Goal: Task Accomplishment & Management: Use online tool/utility

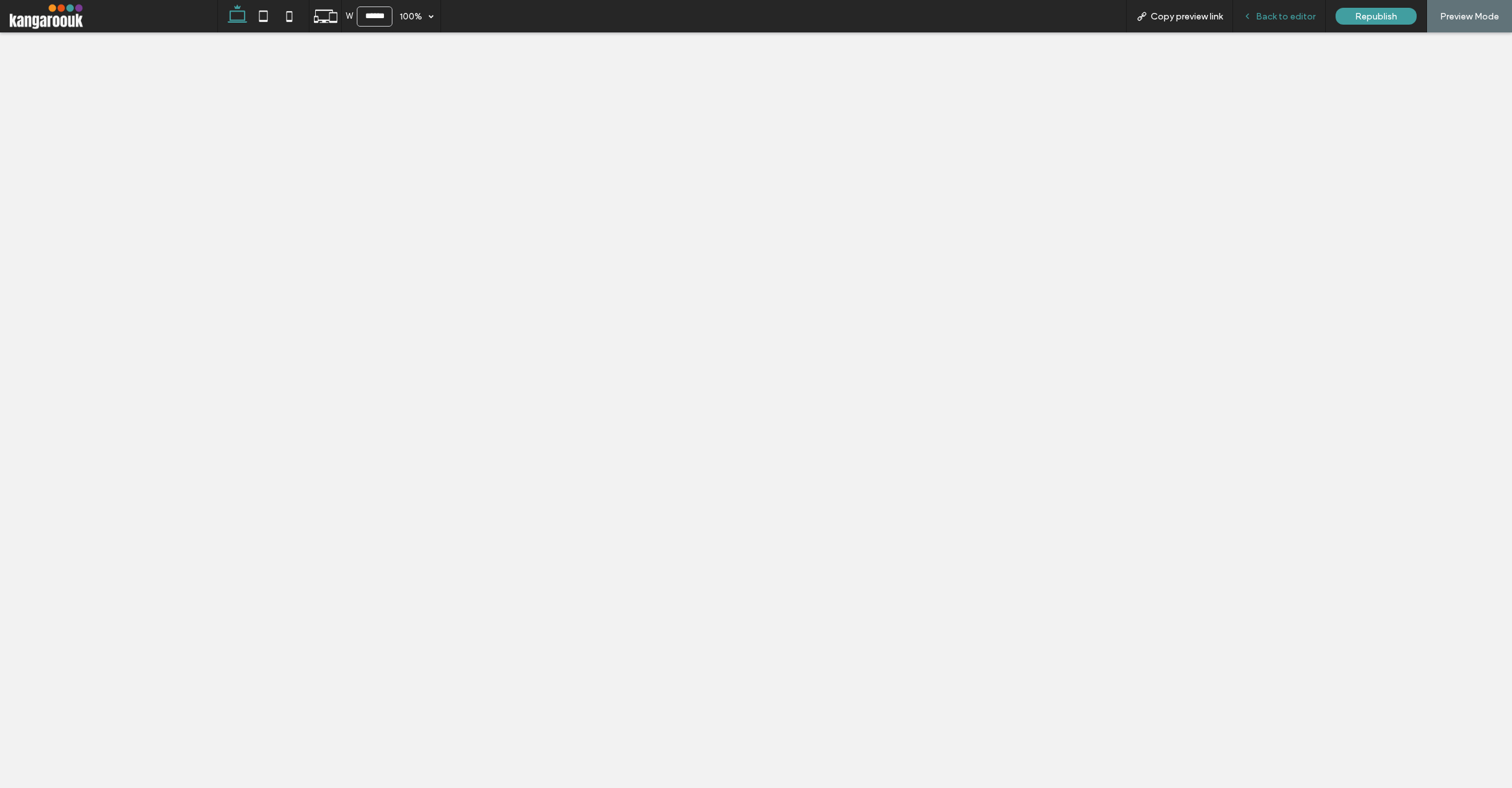
click at [1285, 15] on span "Back to editor" at bounding box center [1285, 16] width 60 height 11
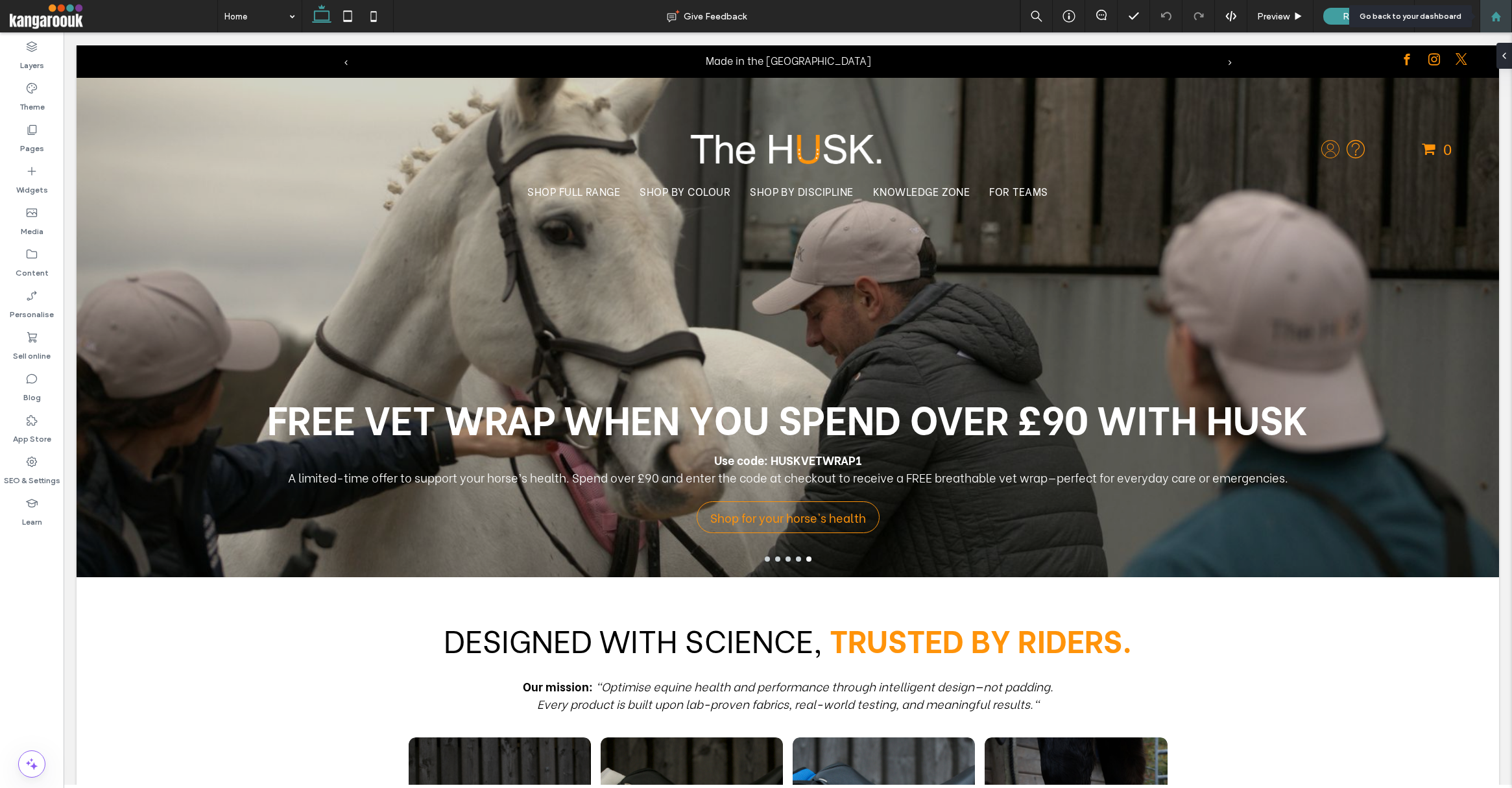
click at [1502, 18] on div at bounding box center [1496, 16] width 31 height 11
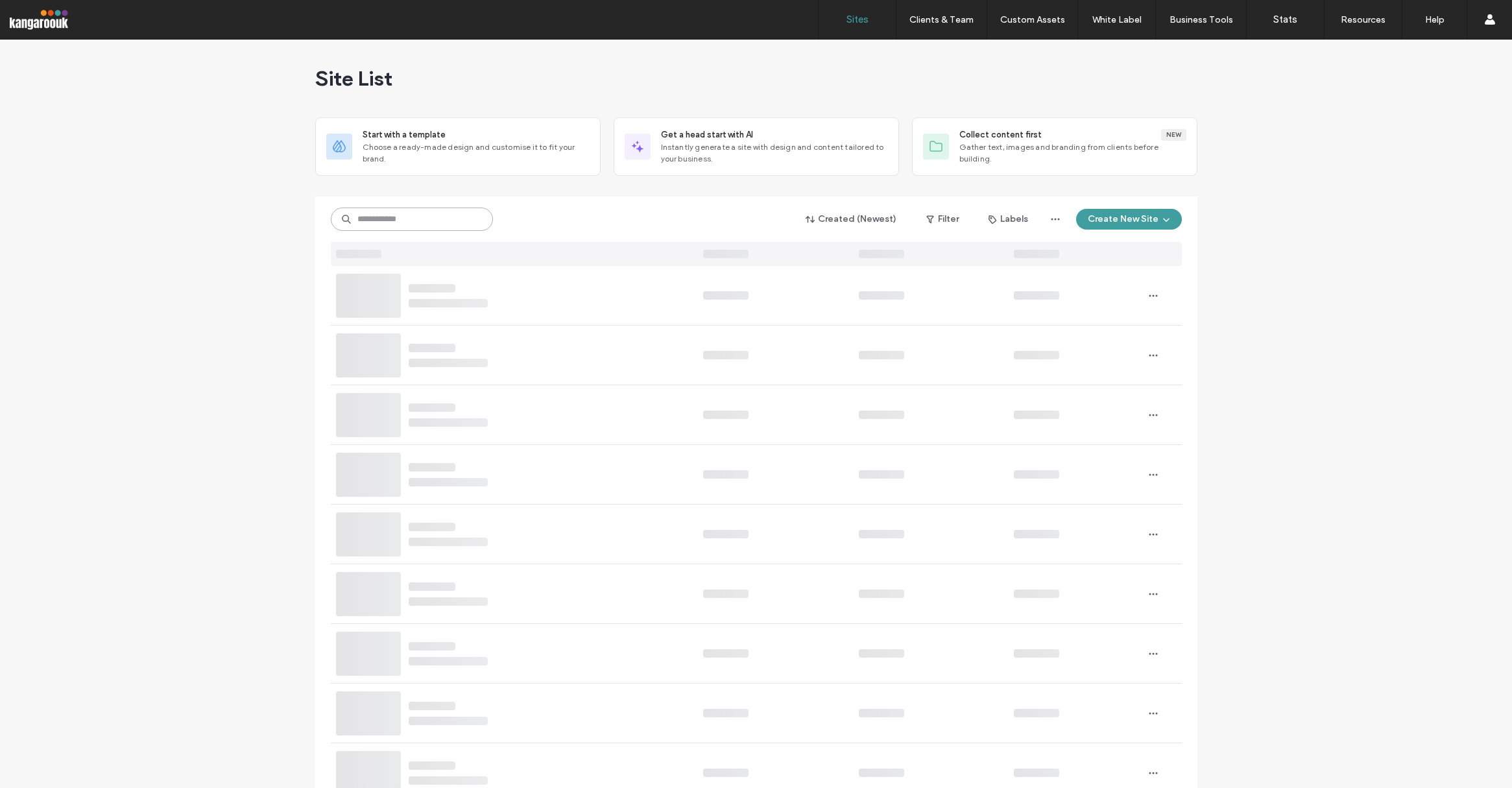
click at [416, 228] on input at bounding box center [412, 219] width 162 height 24
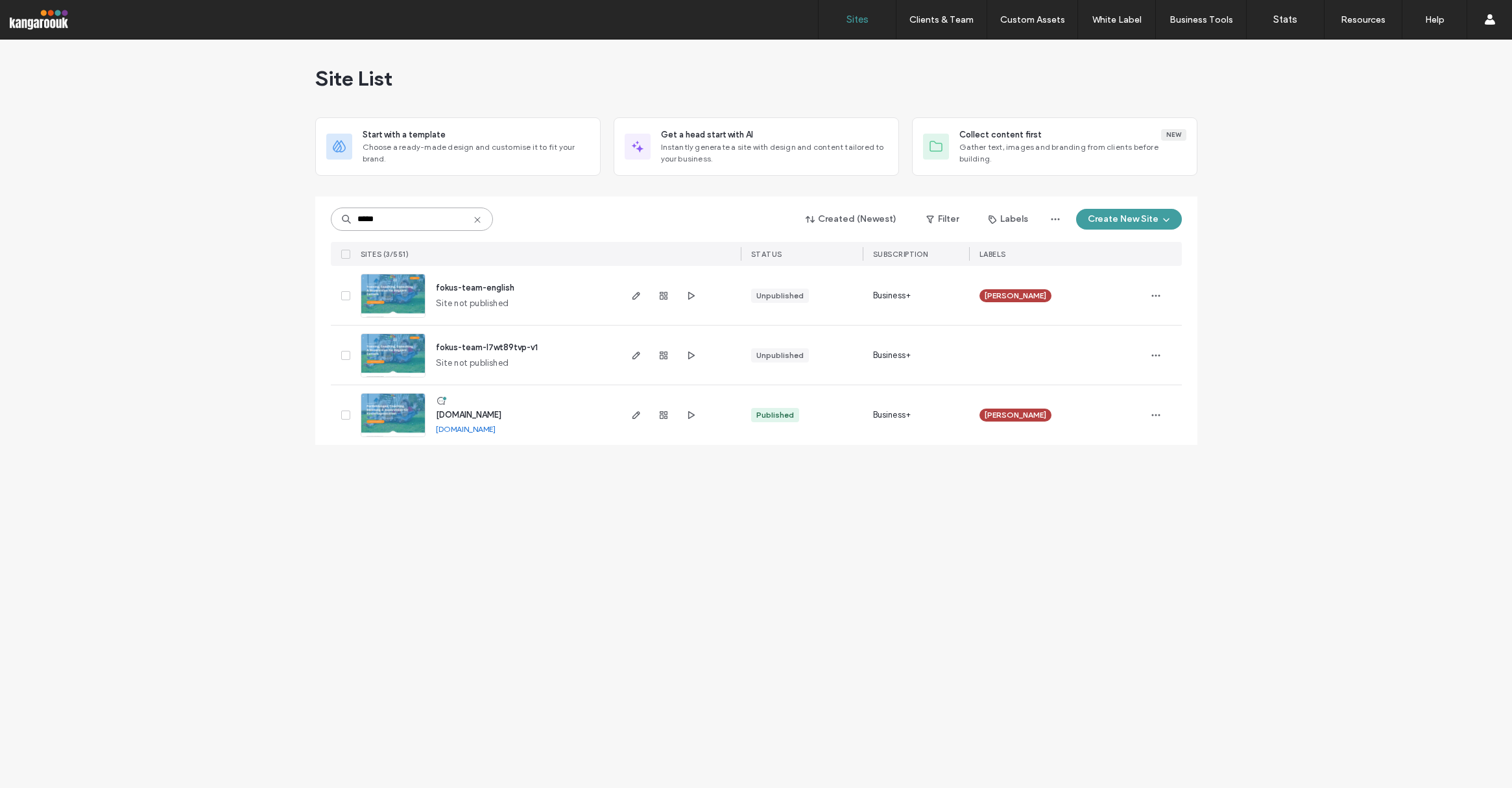
type input "*****"
click at [498, 413] on span "www.fokusteam.de" at bounding box center [469, 415] width 66 height 10
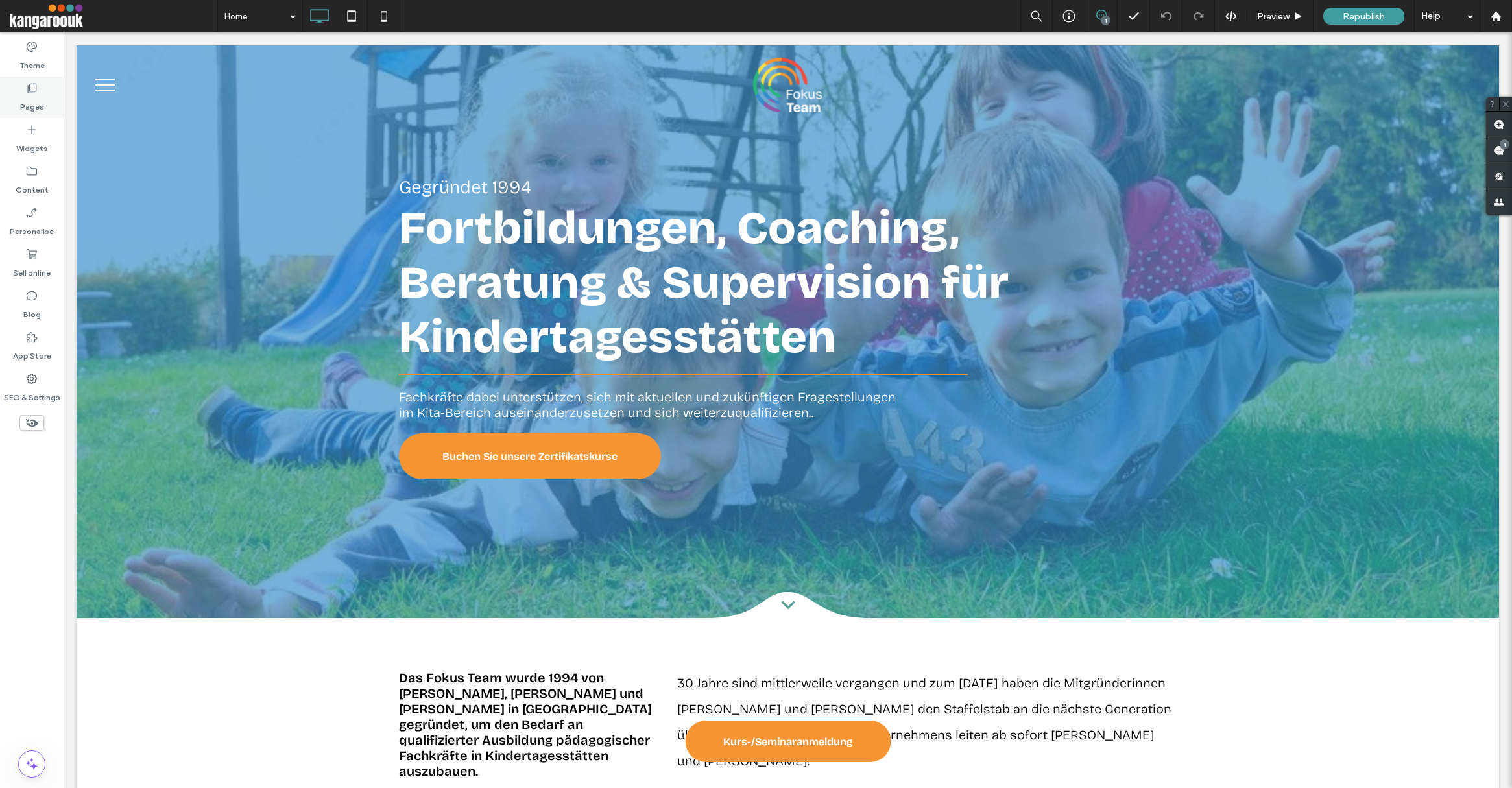
click at [41, 108] on label "Pages" at bounding box center [32, 104] width 24 height 18
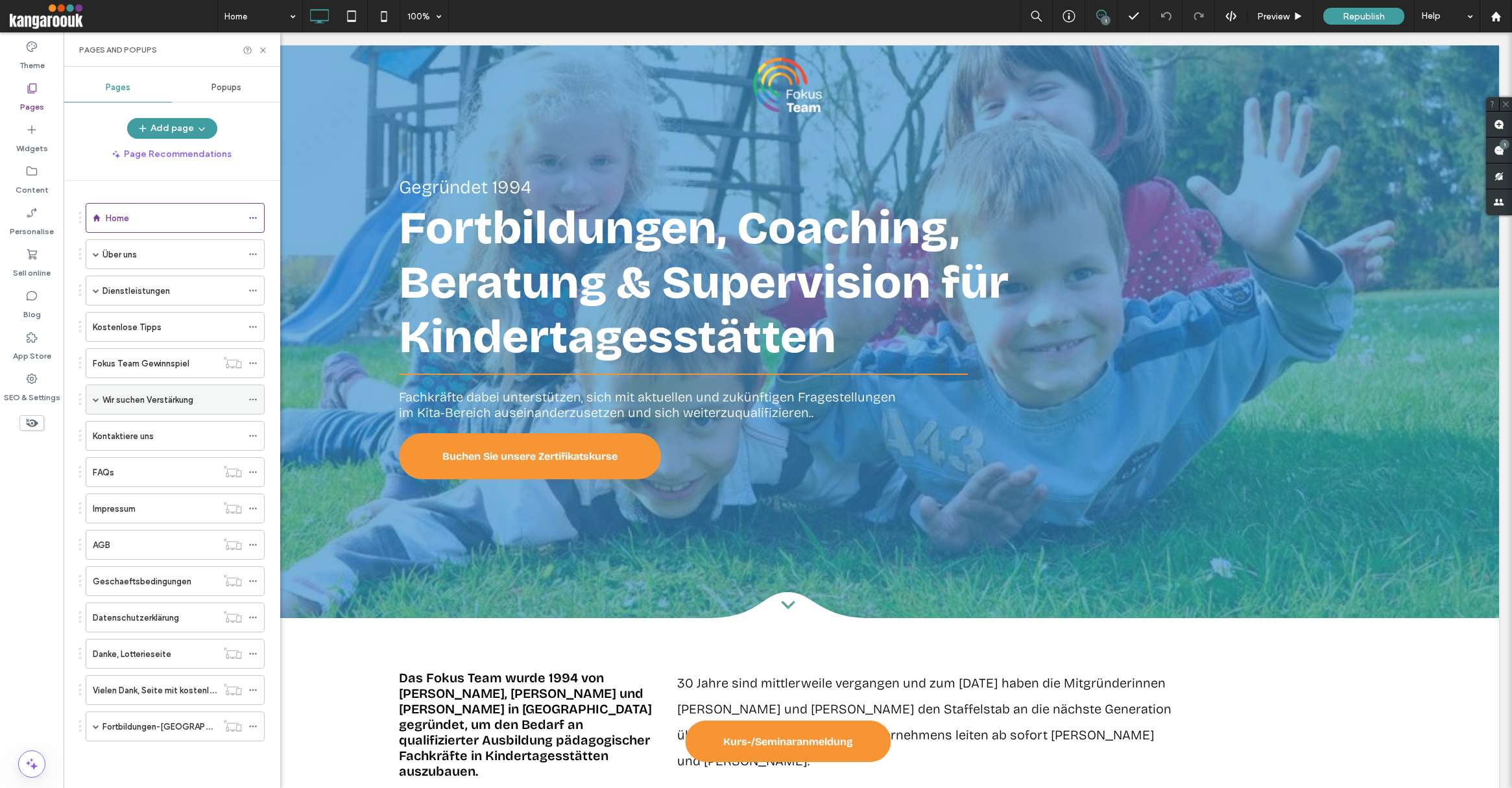
click at [94, 397] on span at bounding box center [96, 400] width 7 height 7
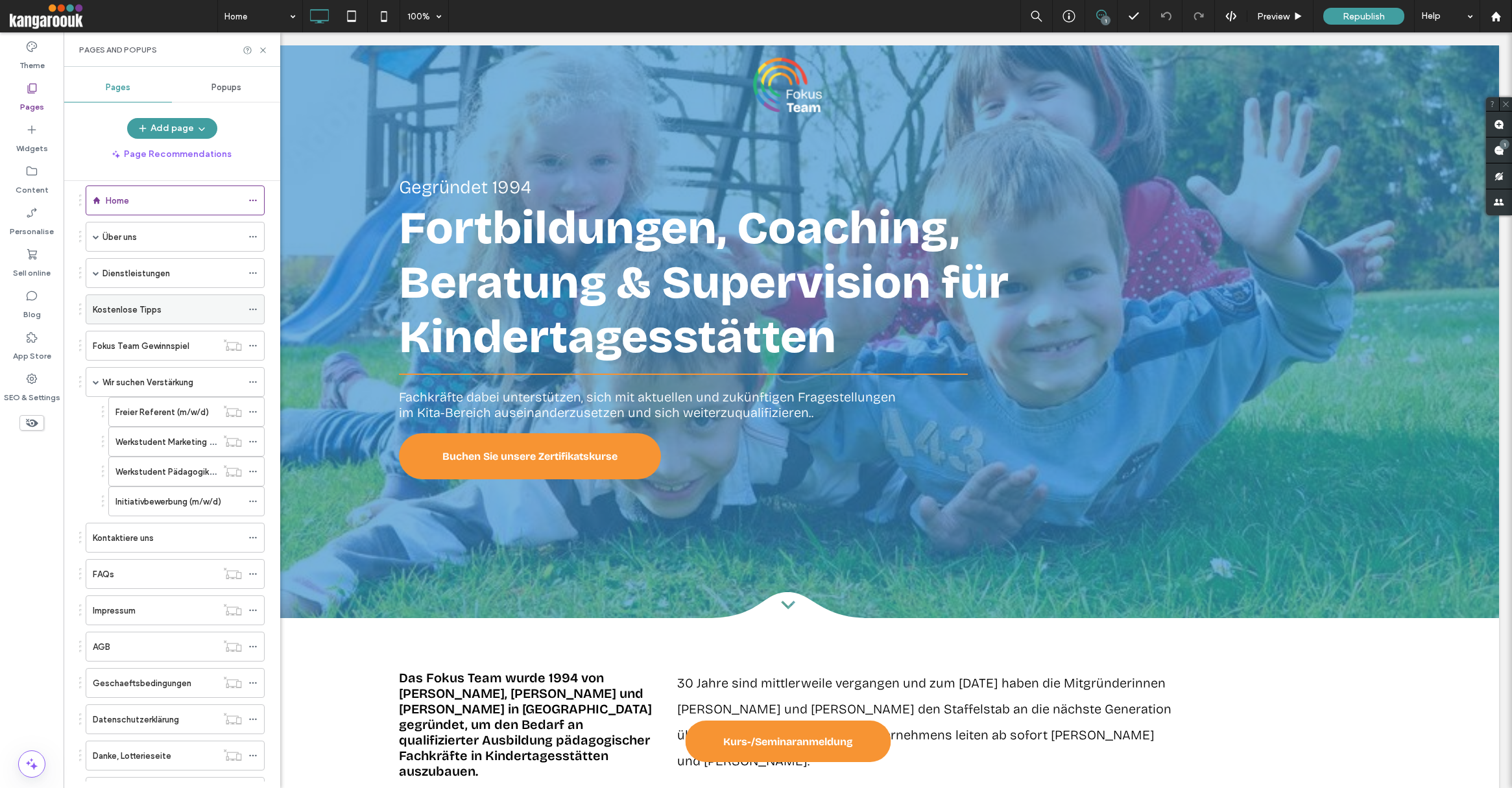
scroll to position [7, 0]
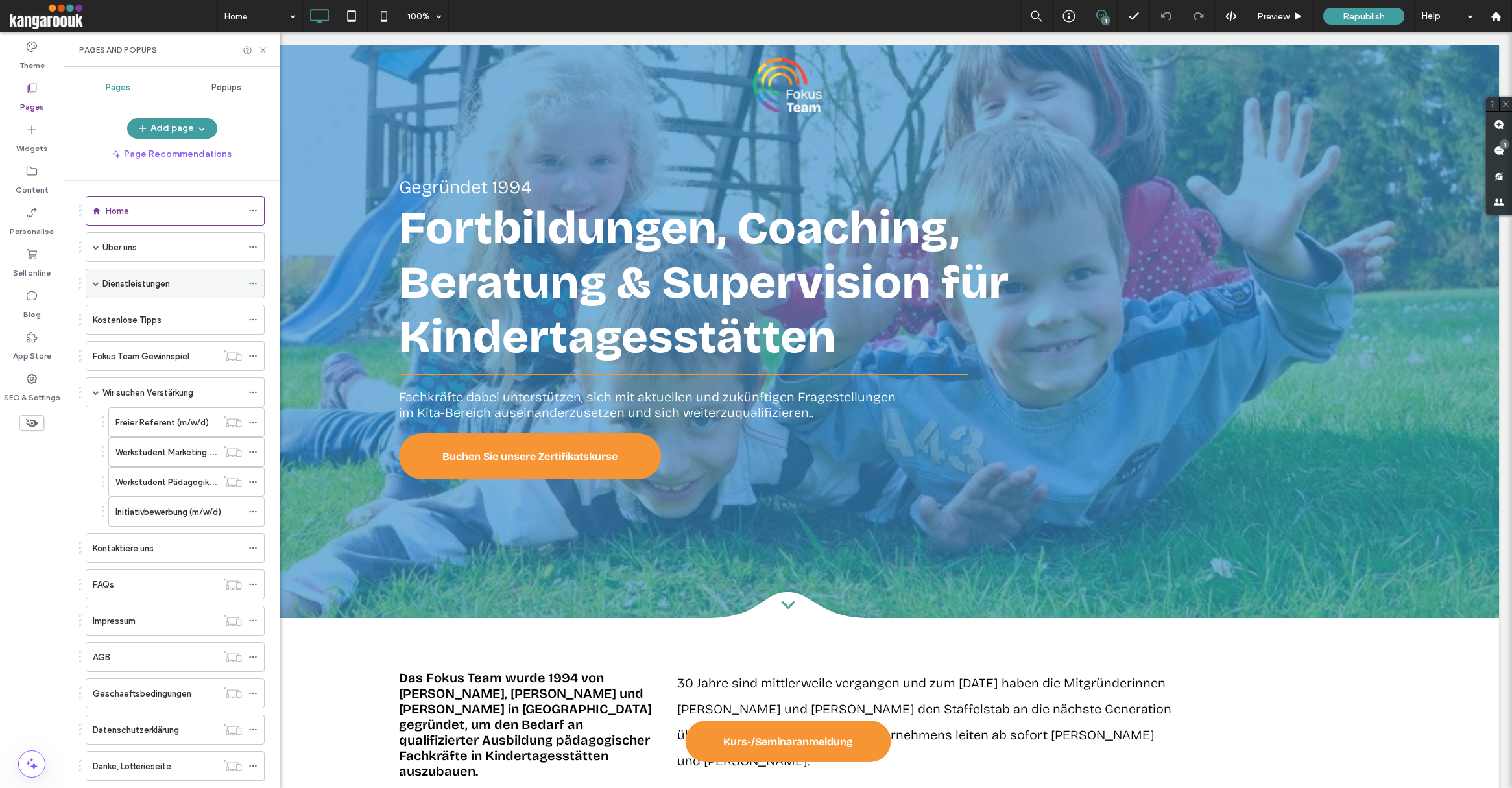
click at [95, 281] on span at bounding box center [96, 283] width 7 height 7
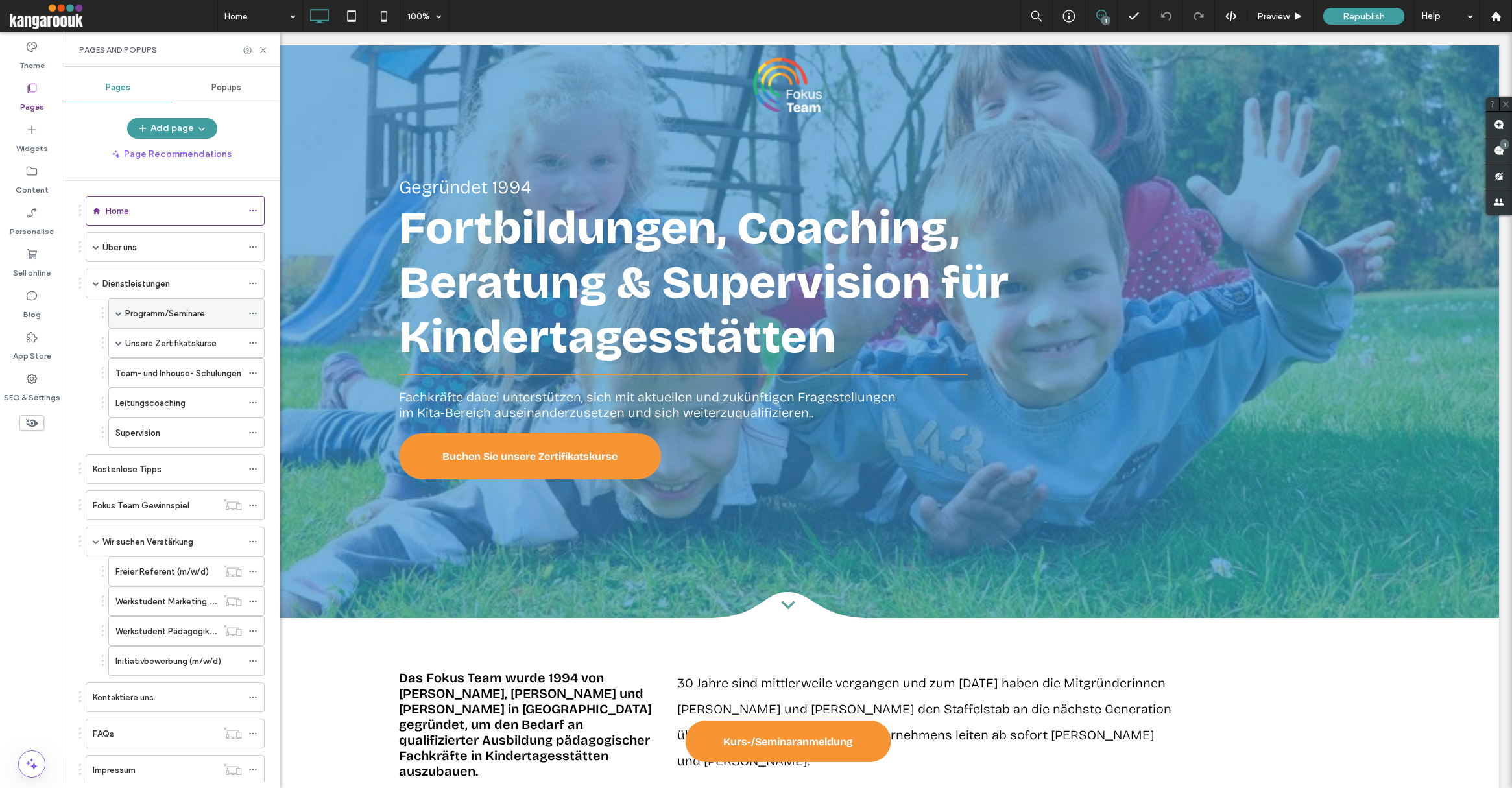
click at [119, 312] on span at bounding box center [119, 313] width 7 height 7
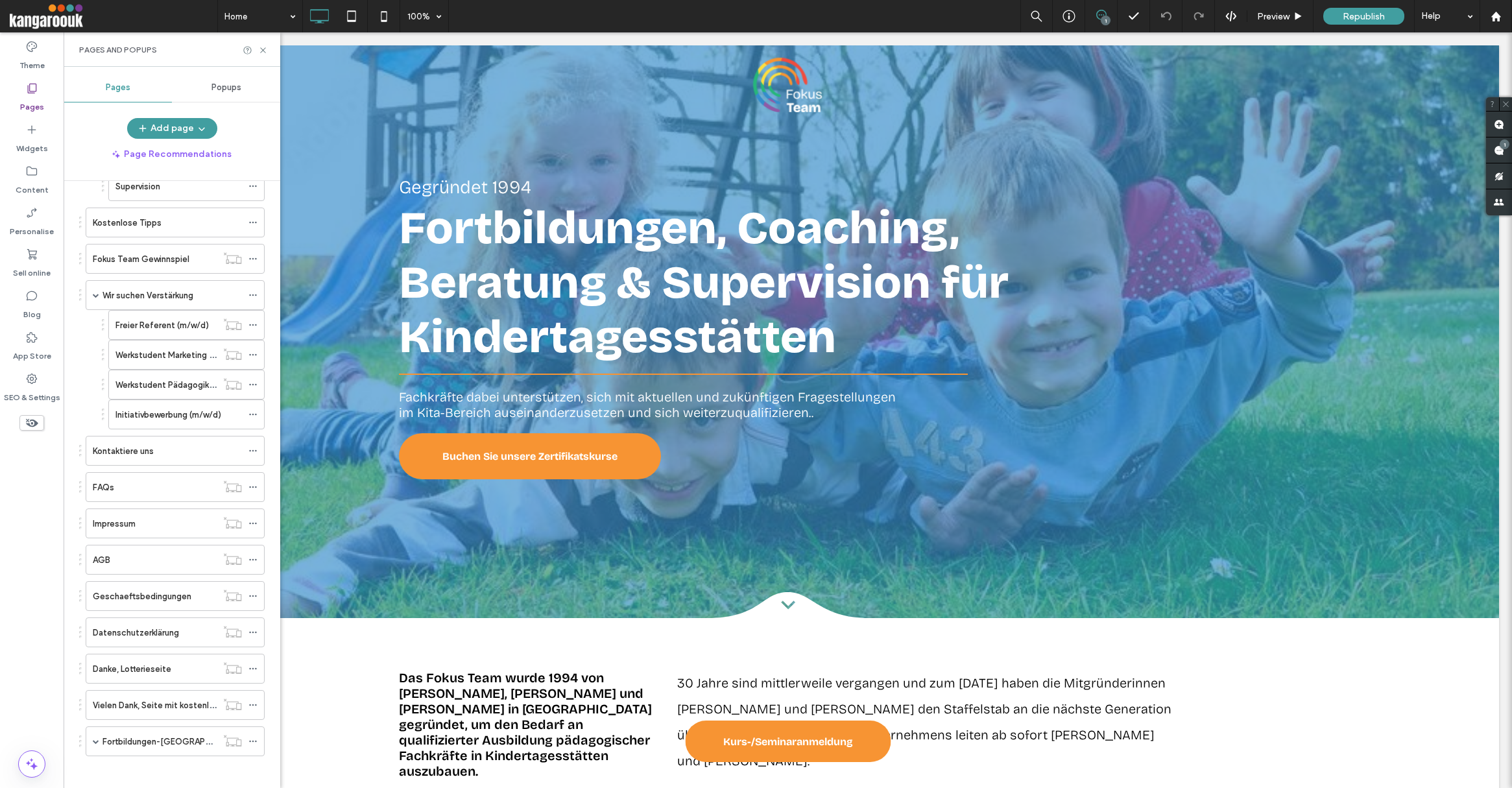
scroll to position [291, 0]
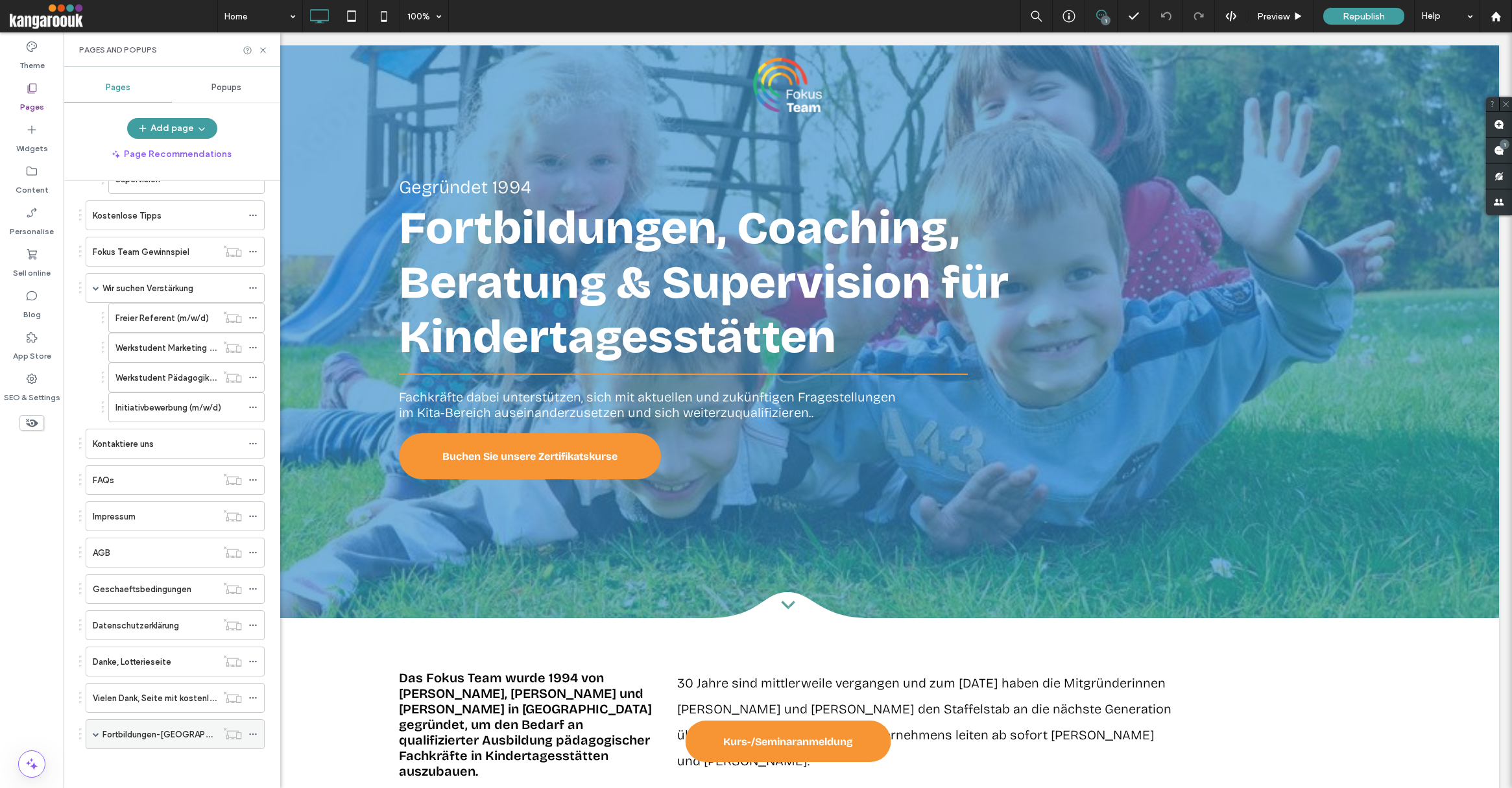
click at [95, 731] on span at bounding box center [96, 734] width 7 height 7
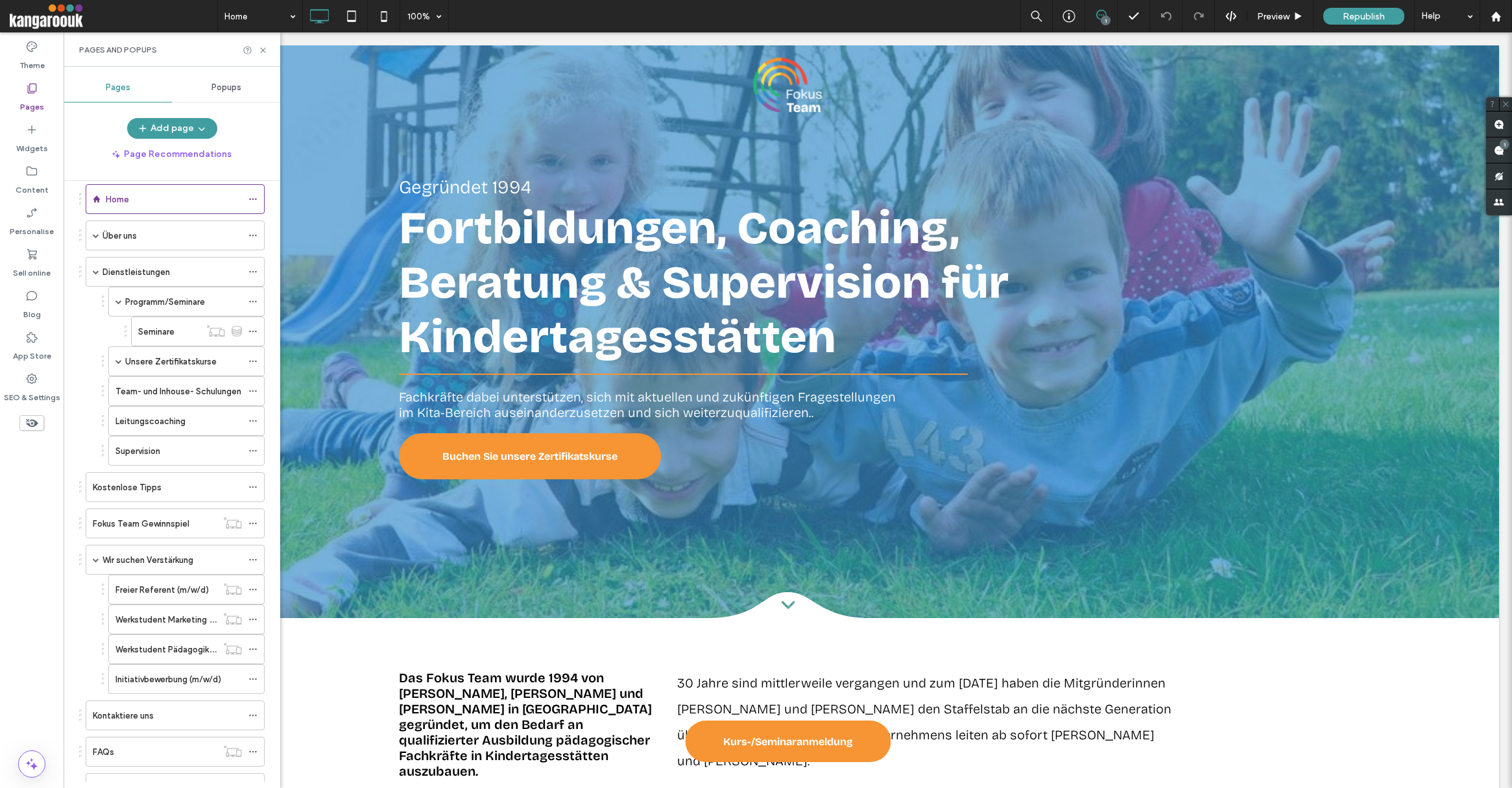
scroll to position [0, 0]
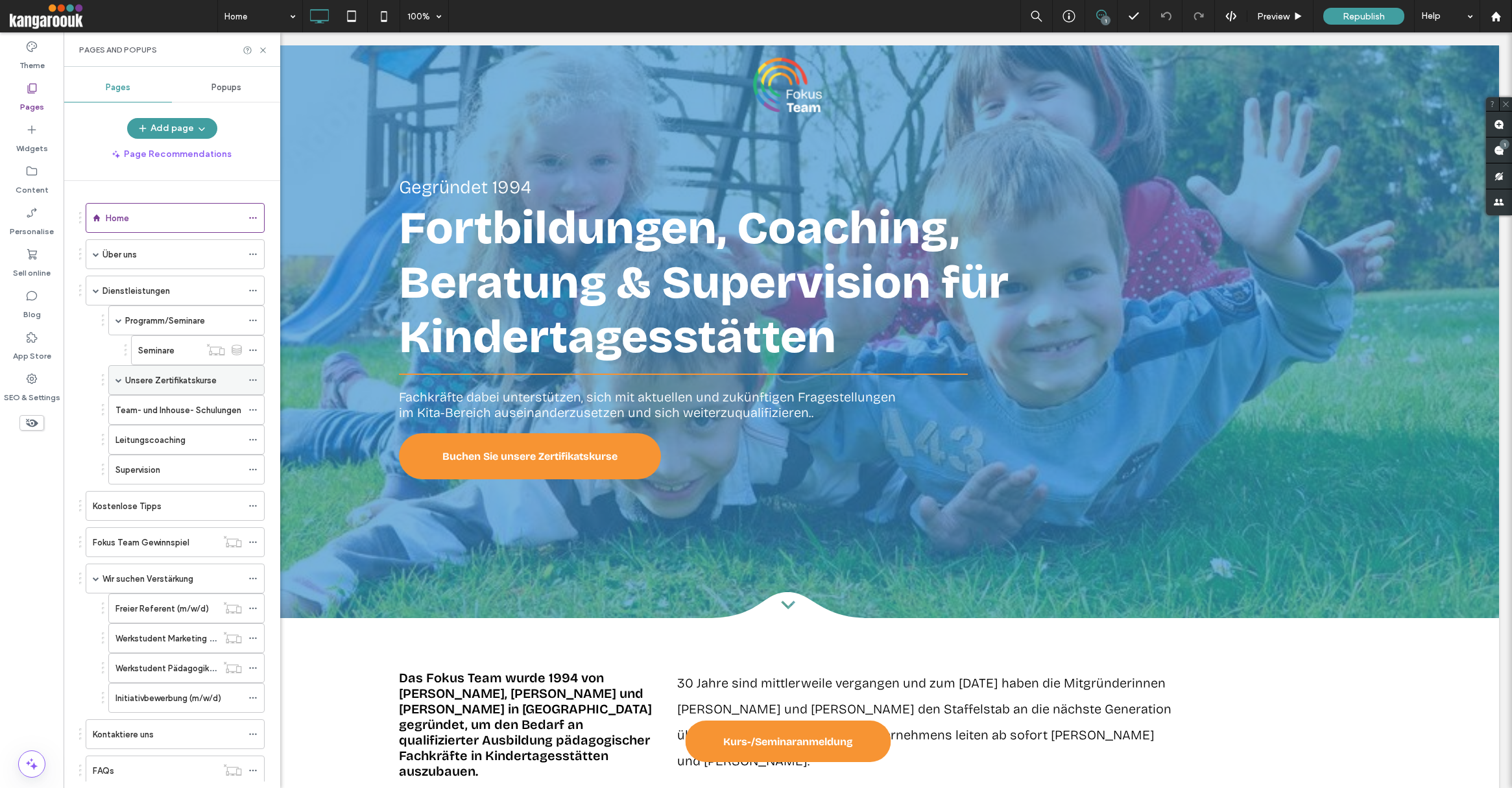
click at [118, 377] on span at bounding box center [119, 381] width 7 height 7
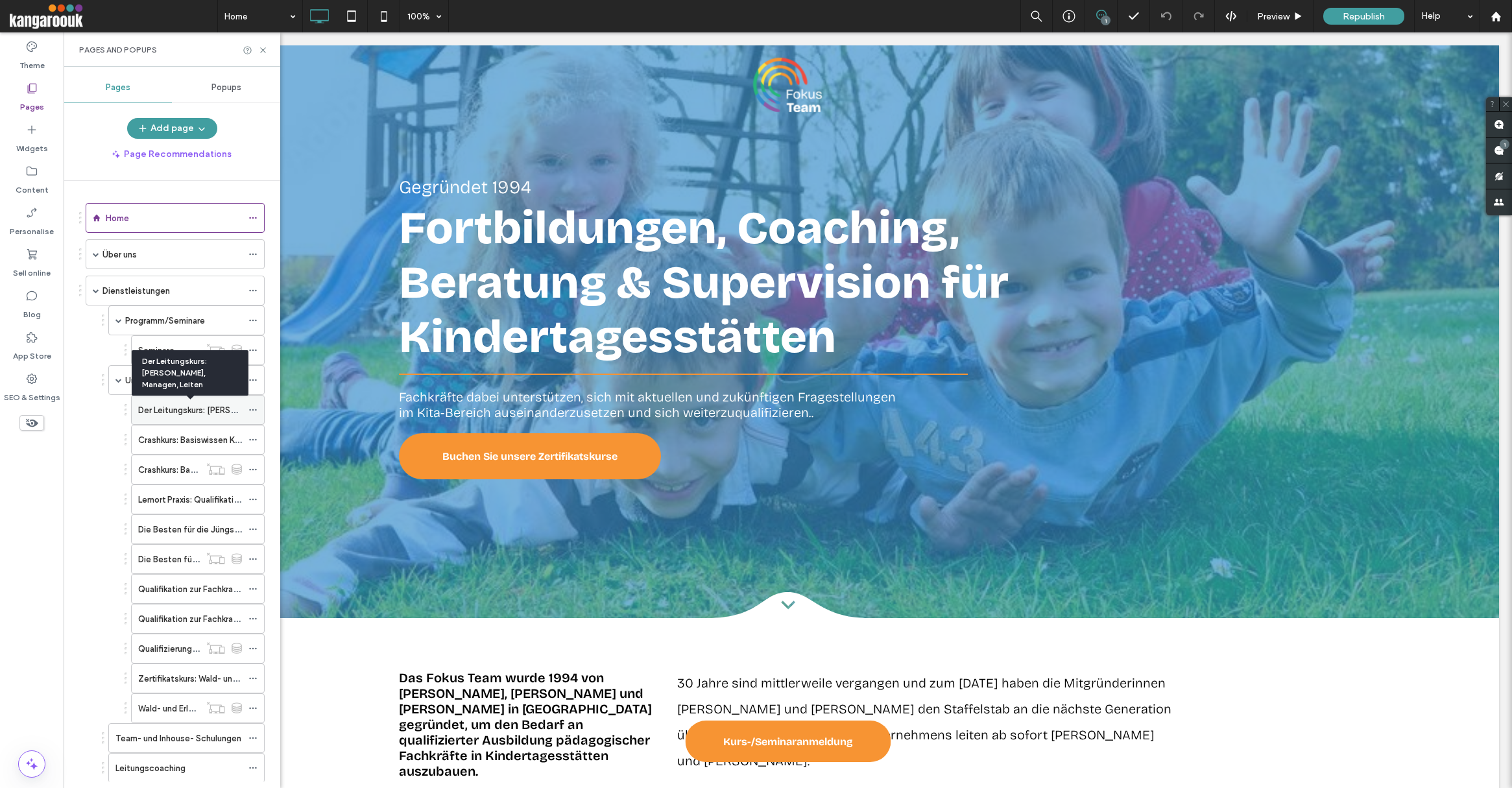
click at [188, 411] on label "Der Leitungskurs: Führen, Managen, Leiten" at bounding box center [239, 410] width 203 height 23
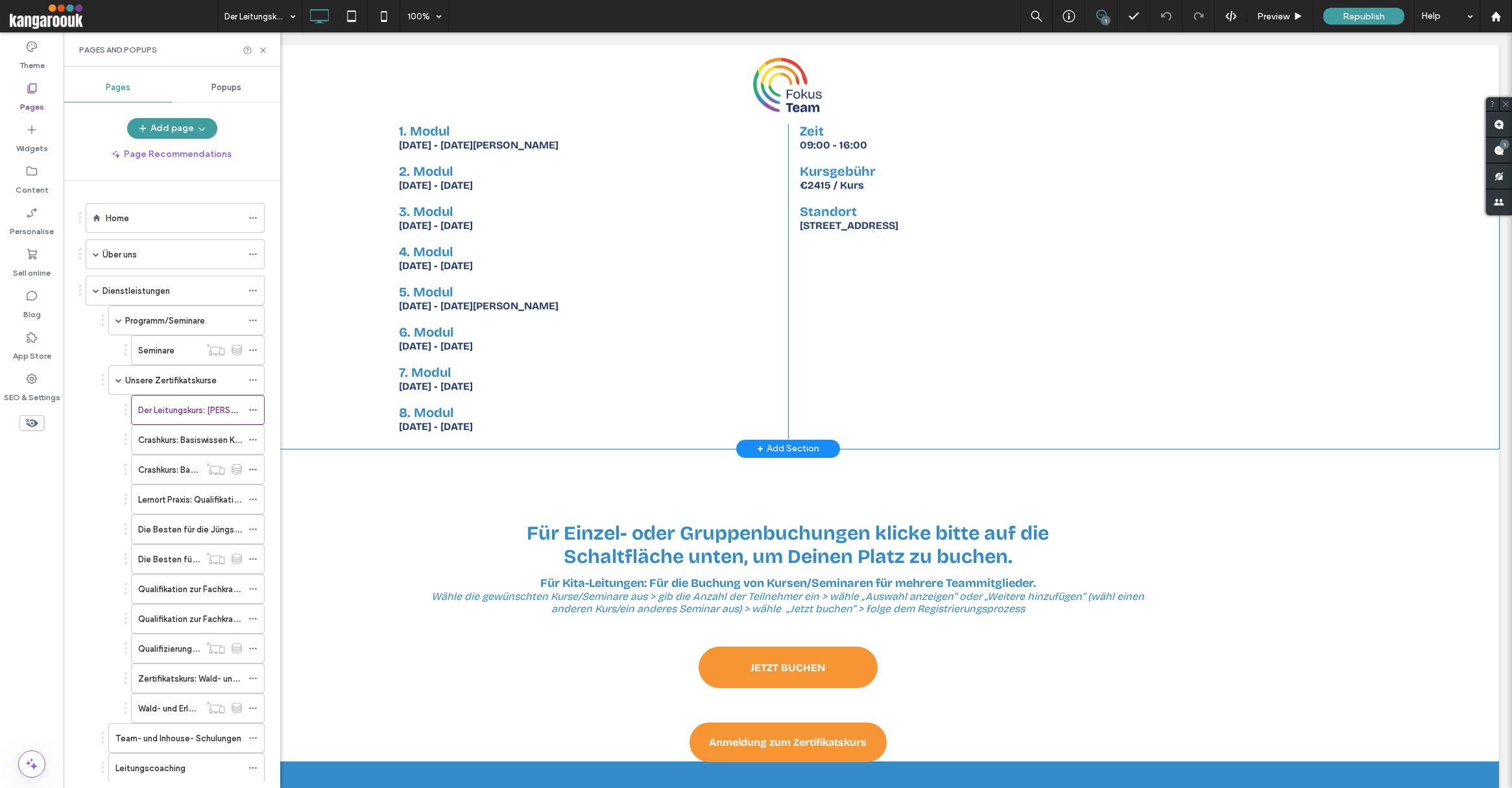
scroll to position [3651, 0]
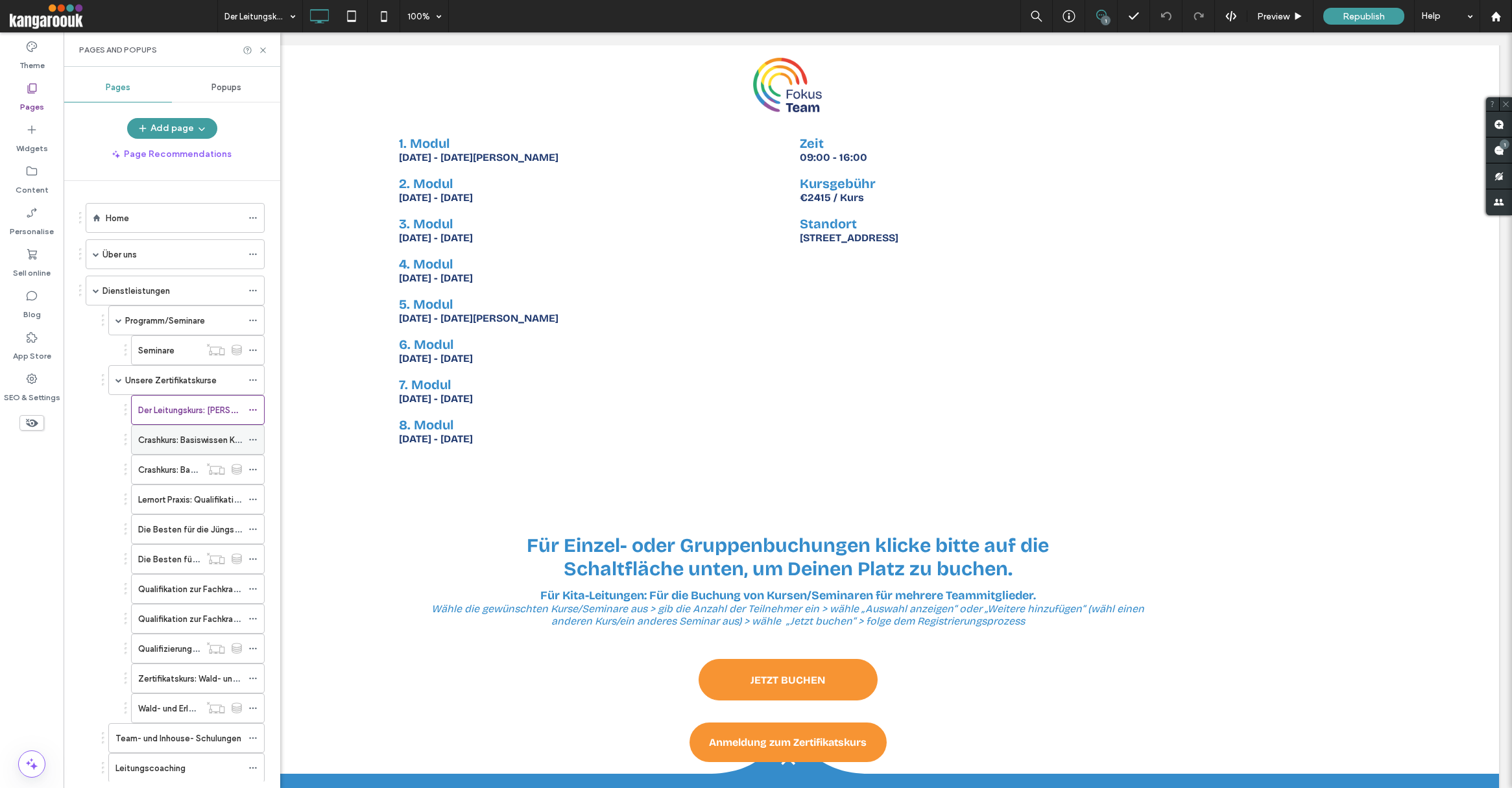
click at [160, 443] on label "Crashkurs: Basiswissen Kindertagesstätte" at bounding box center [219, 439] width 162 height 23
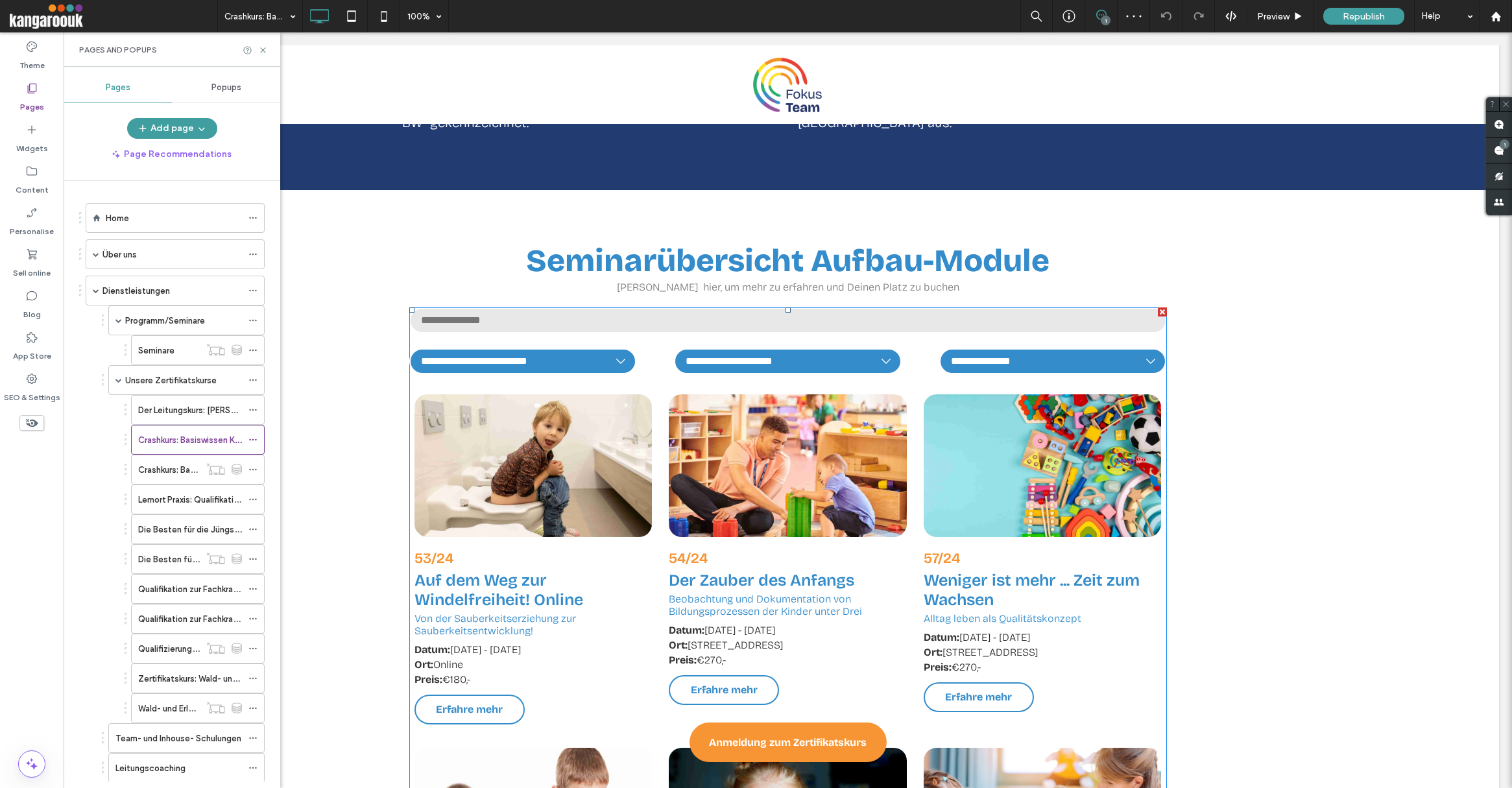
scroll to position [5035, 0]
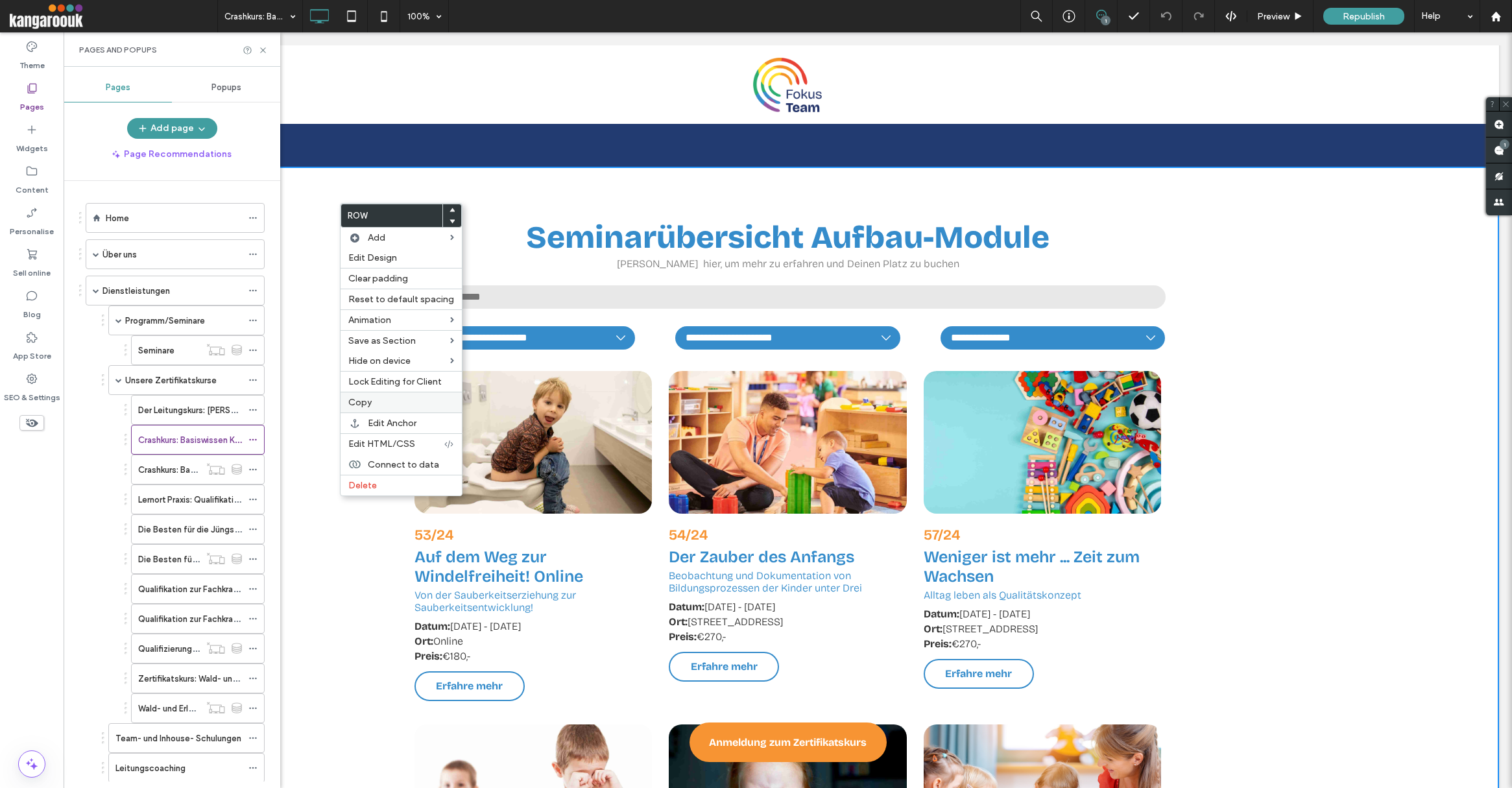
click at [376, 401] on label "Copy" at bounding box center [402, 402] width 106 height 11
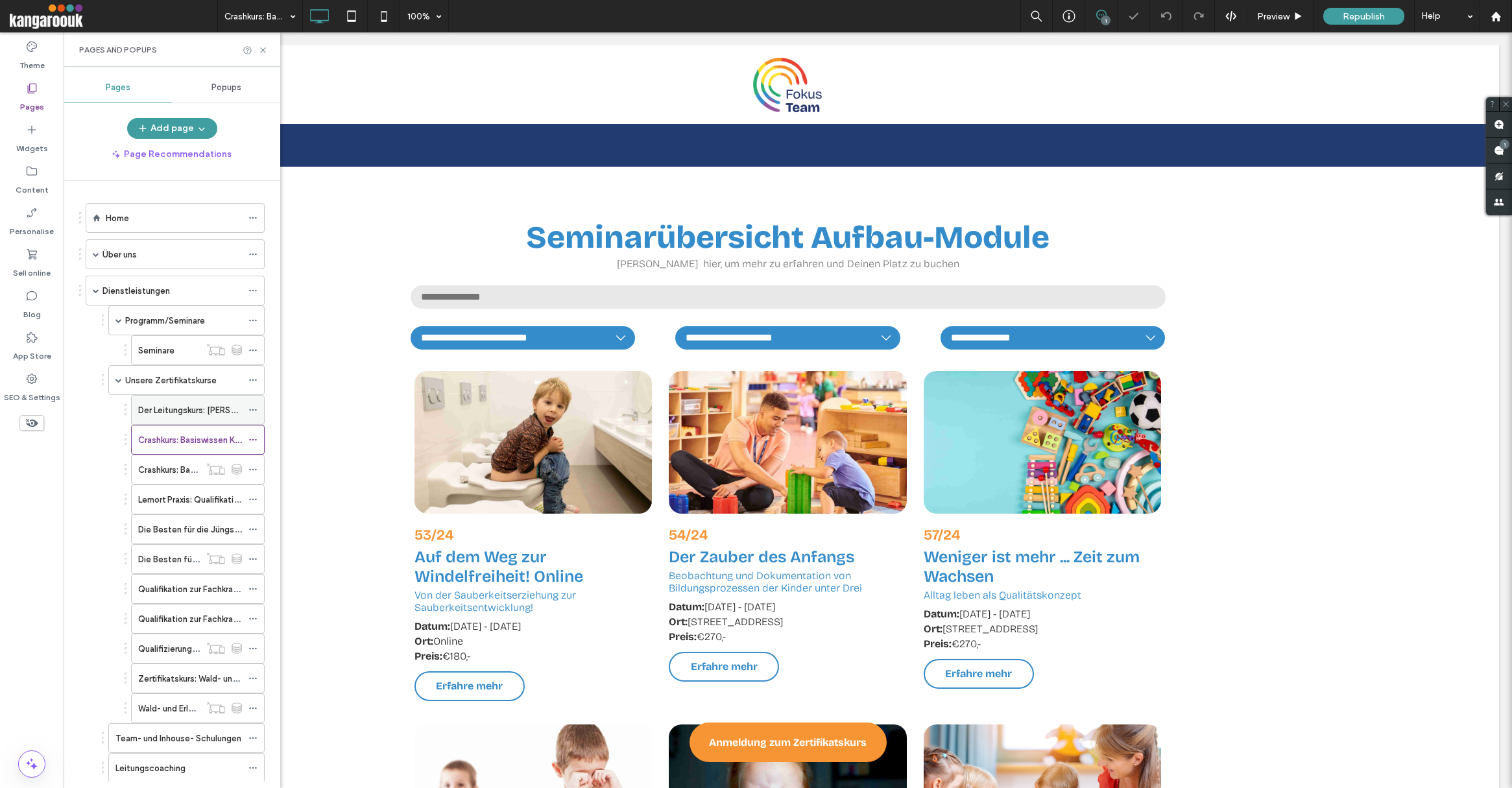
click at [161, 407] on label "Der Leitungskurs: Führen, Managen, Leiten" at bounding box center [239, 410] width 203 height 23
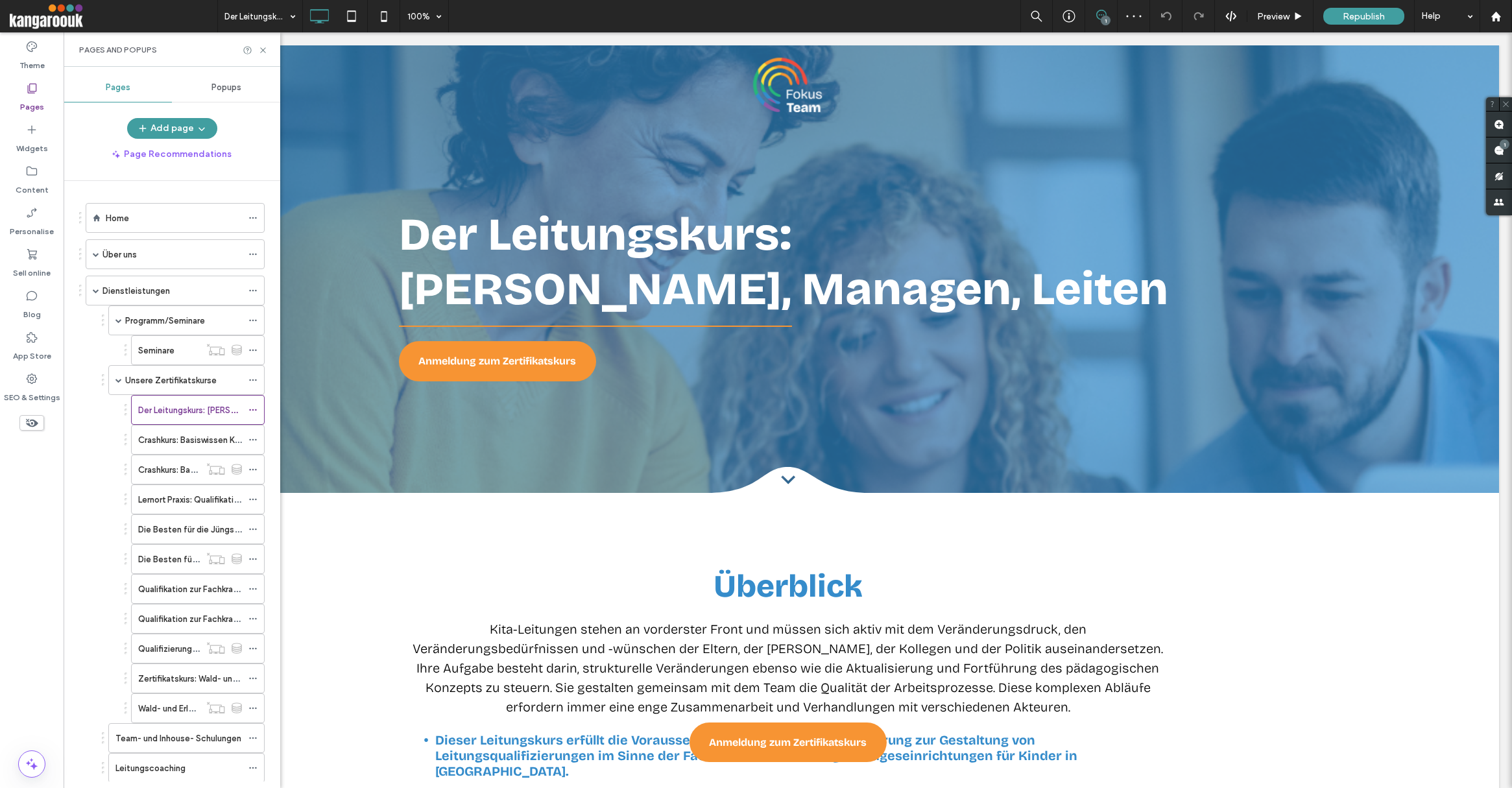
click at [156, 444] on label "Crashkurs: Basiswissen Kindertagesstätte" at bounding box center [219, 439] width 162 height 23
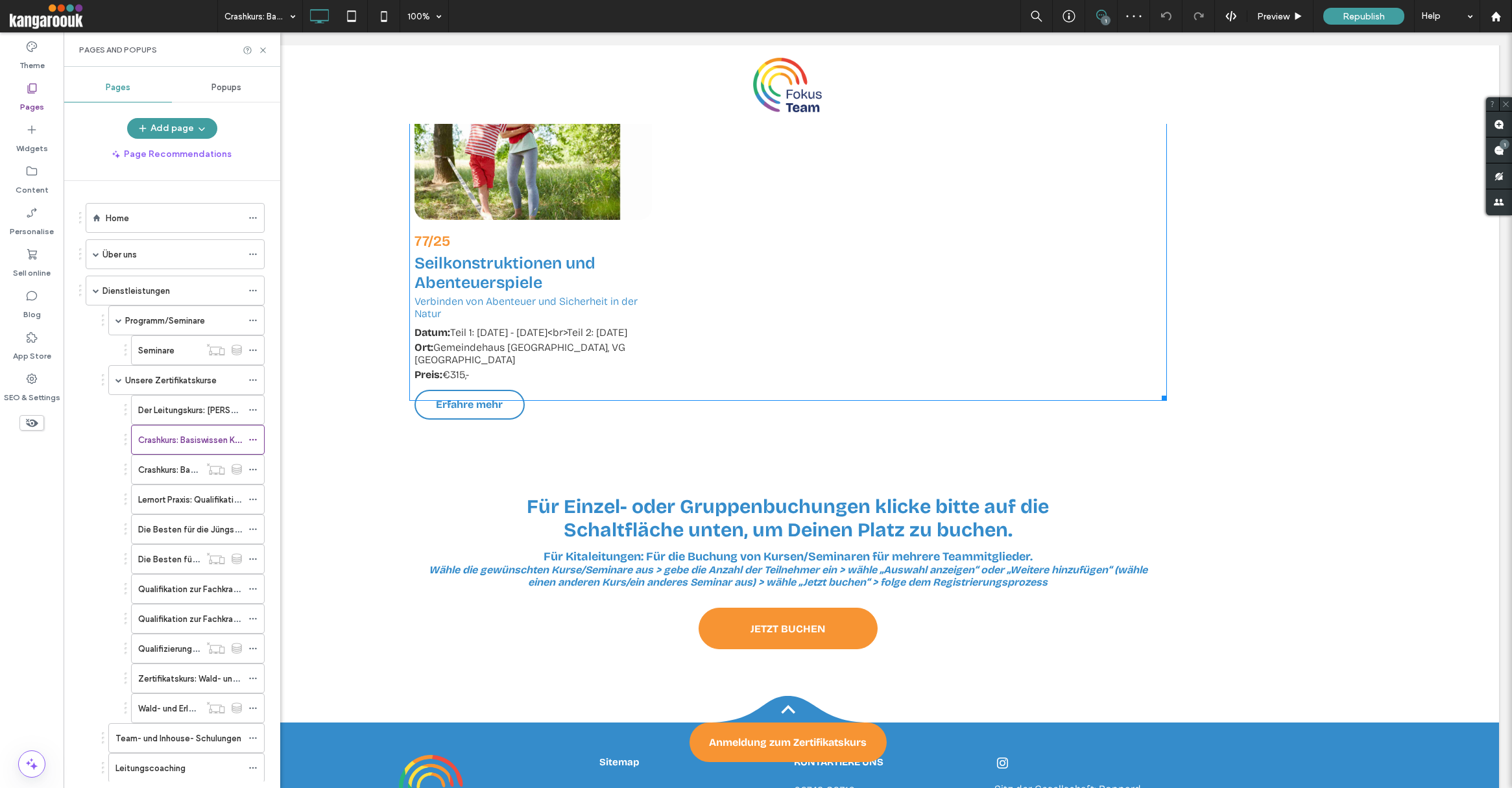
scroll to position [9701, 0]
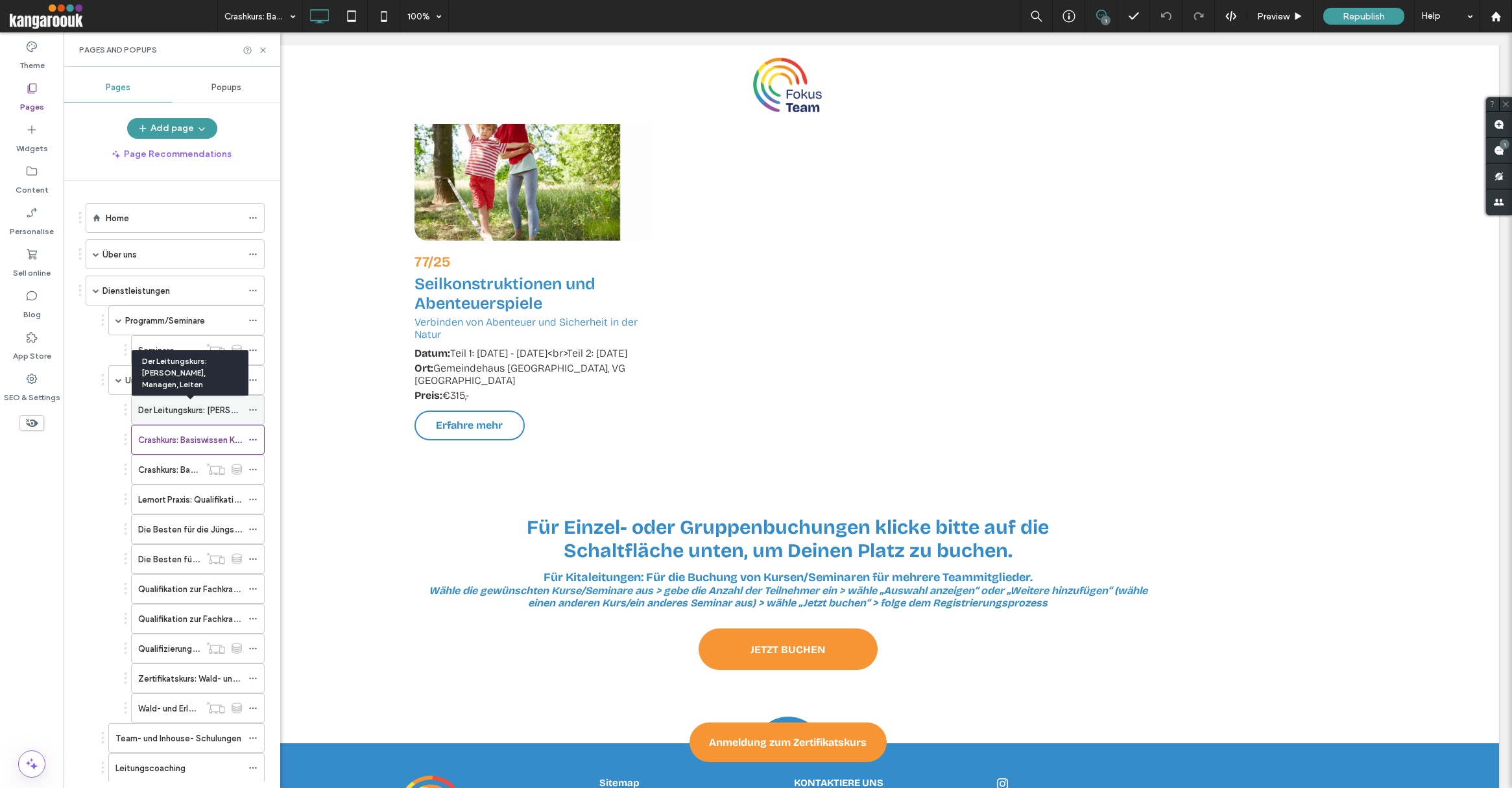
click at [145, 404] on label "Der Leitungskurs: Führen, Managen, Leiten" at bounding box center [239, 410] width 203 height 23
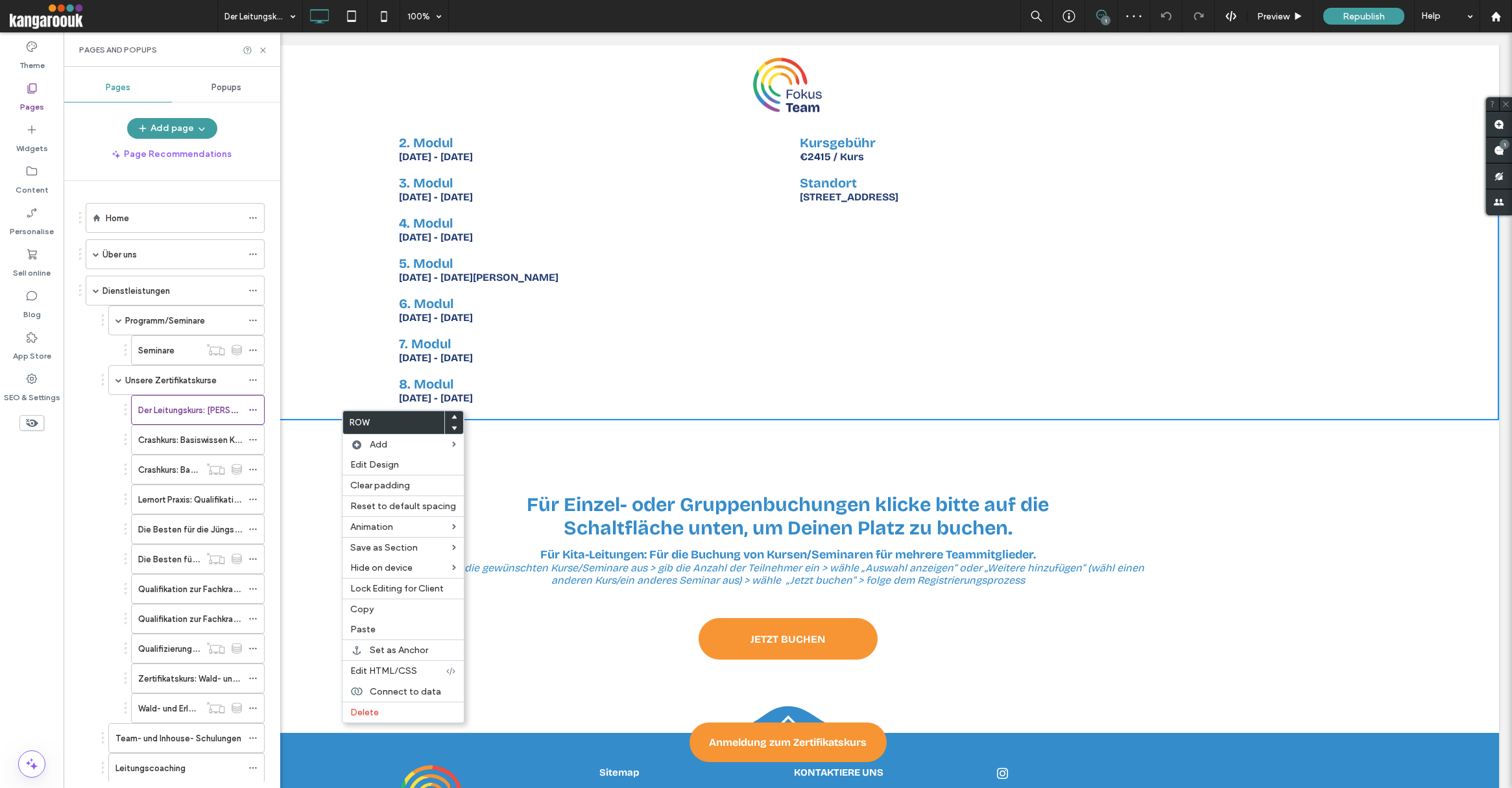
scroll to position [3696, 0]
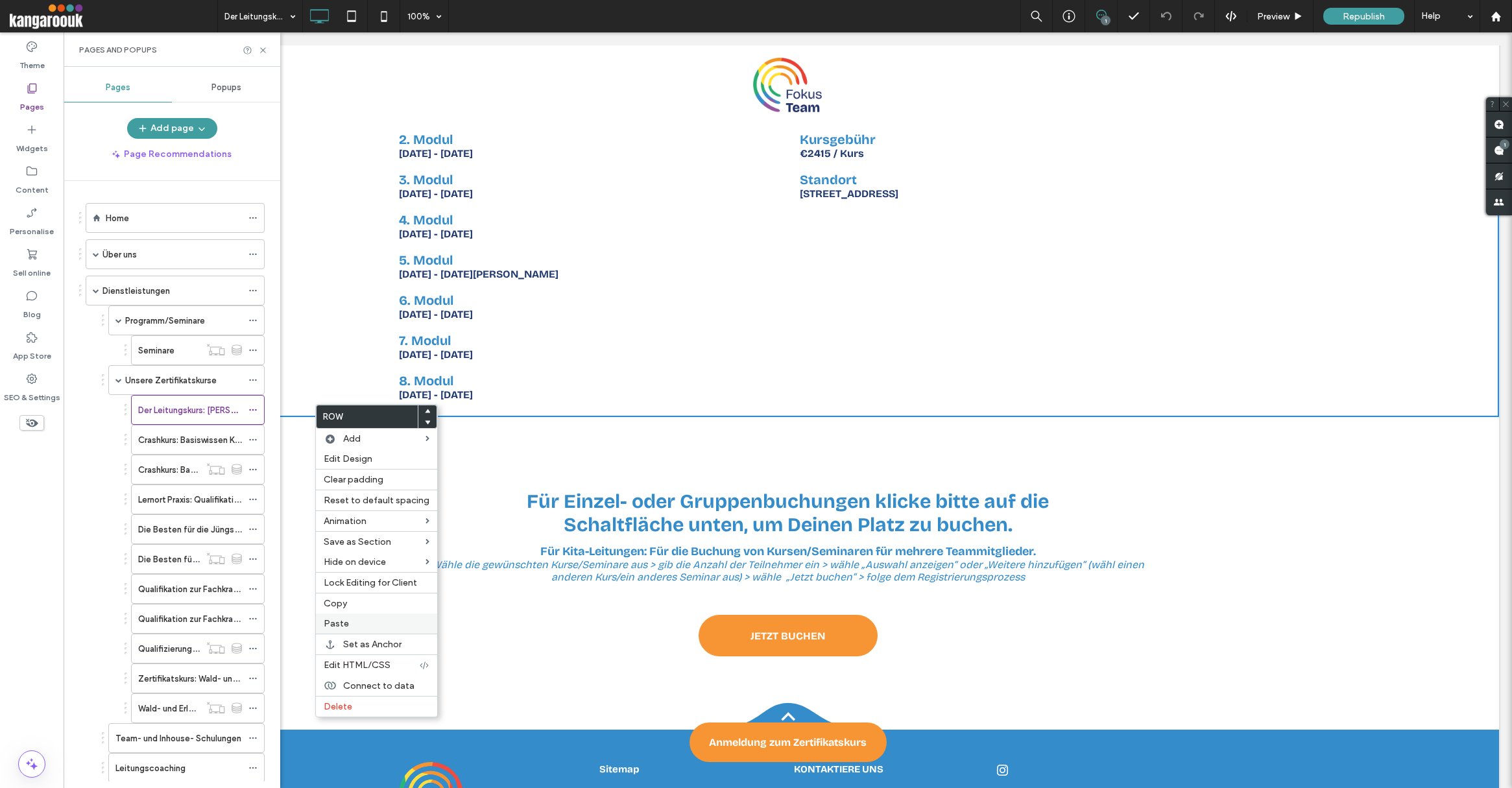
click at [341, 624] on span "Paste" at bounding box center [336, 623] width 25 height 11
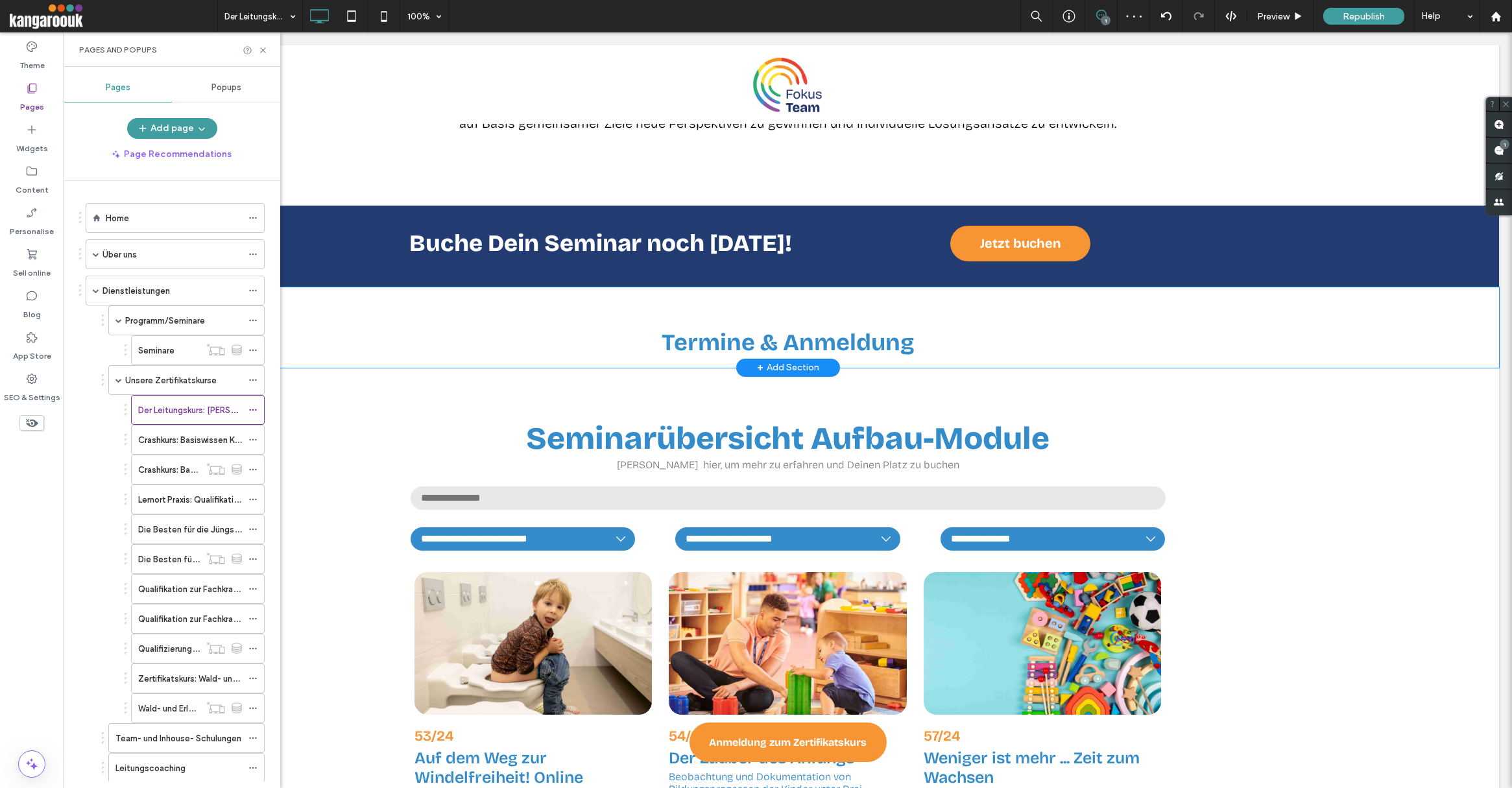
scroll to position [3407, 0]
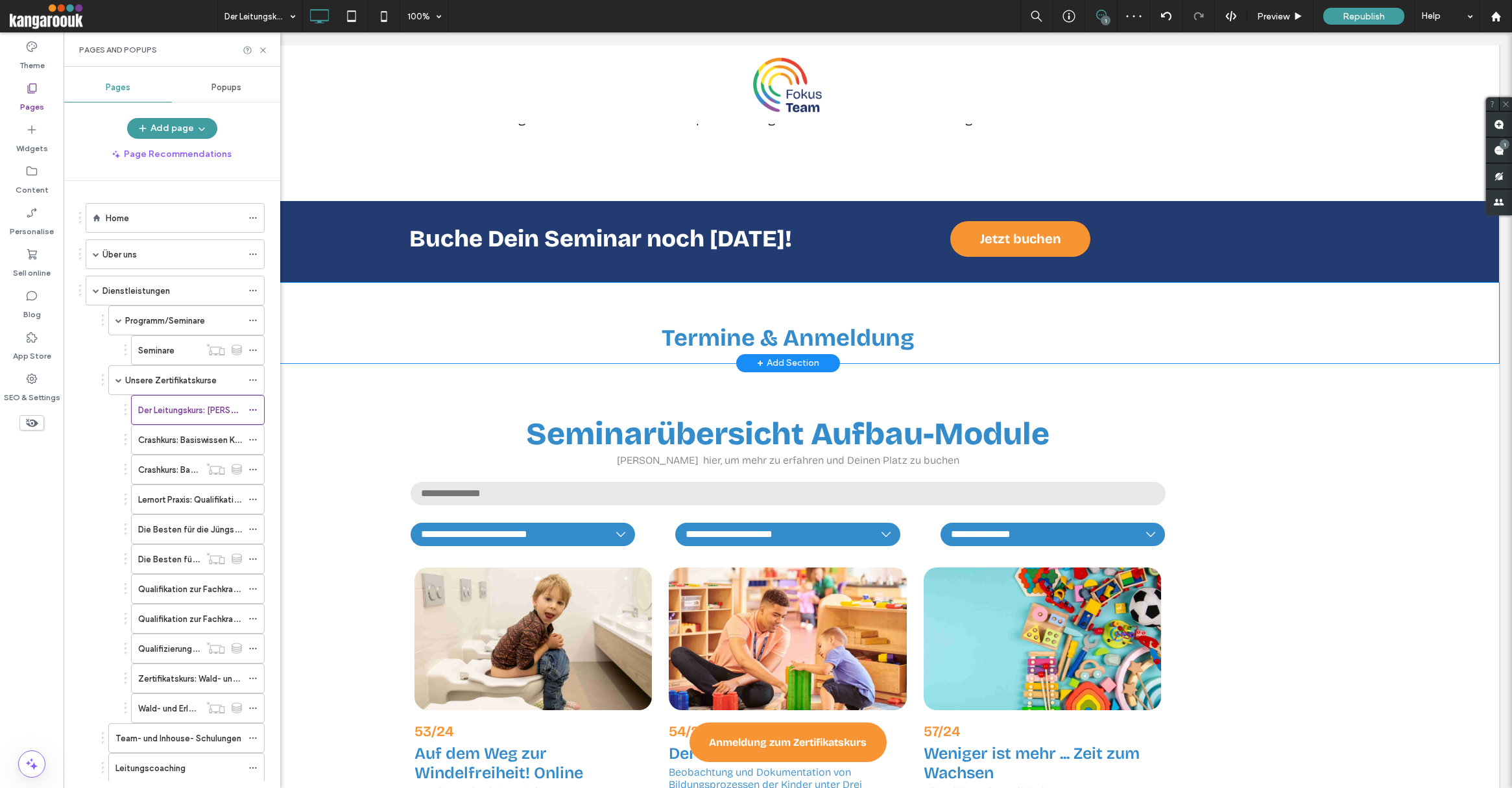
click at [473, 305] on div "Termine & Anmeldung Click To Paste" at bounding box center [788, 323] width 778 height 61
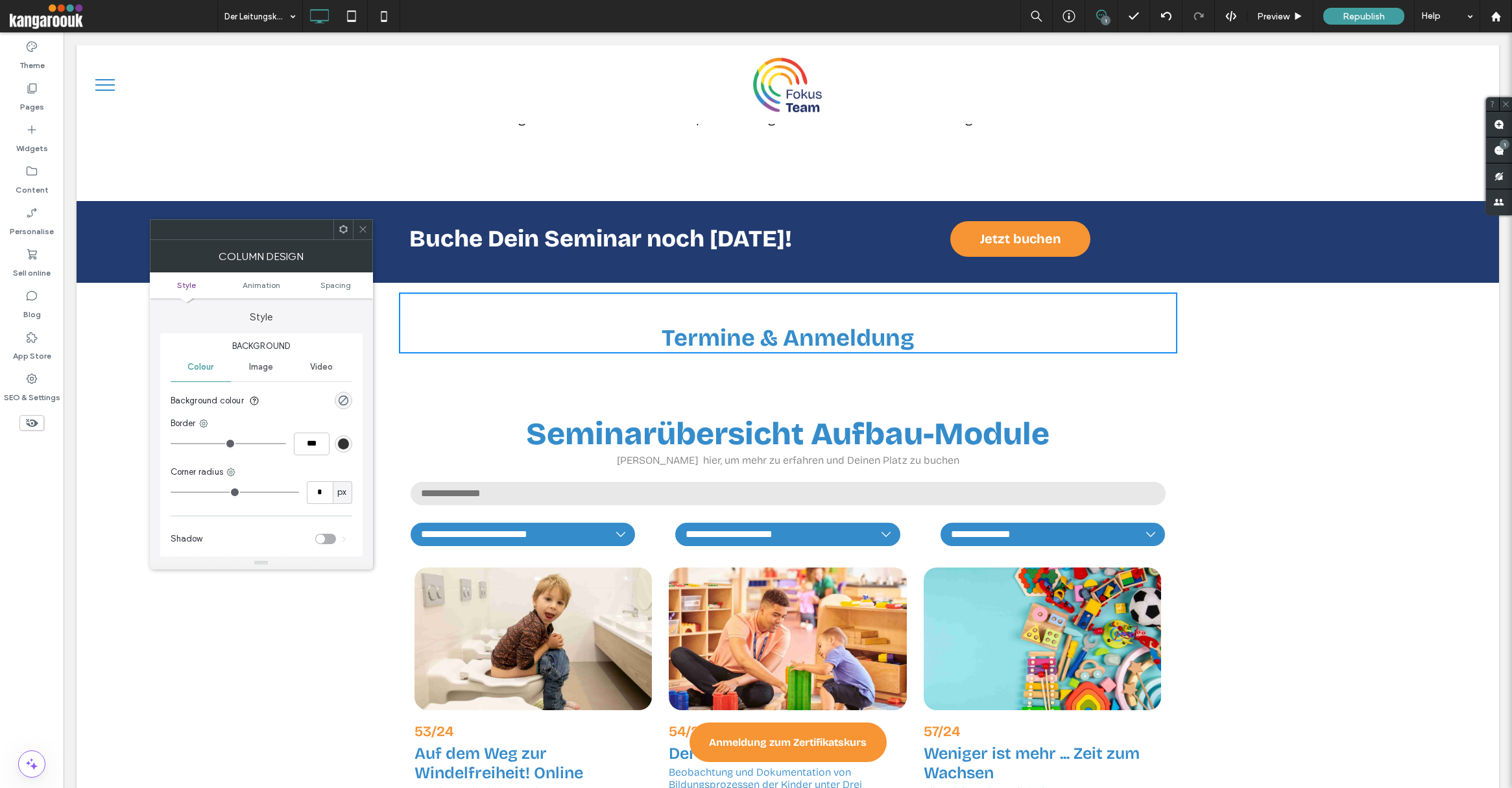
click at [388, 307] on div "Termine & Anmeldung Click To Paste Row + Add Section" at bounding box center [788, 323] width 1423 height 81
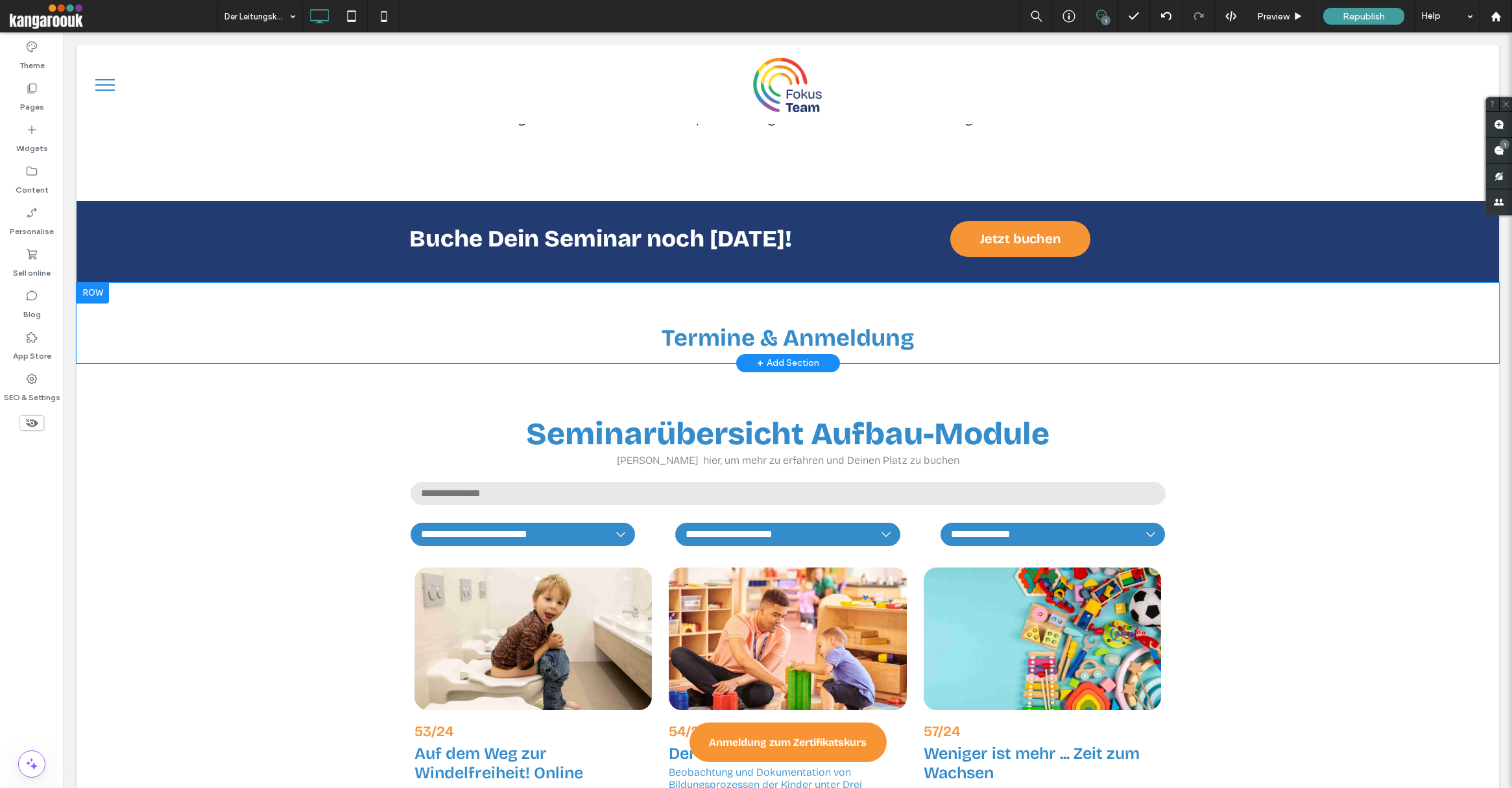
click at [275, 300] on div "Termine & Anmeldung Click To Paste Row + Add Section" at bounding box center [788, 323] width 1423 height 81
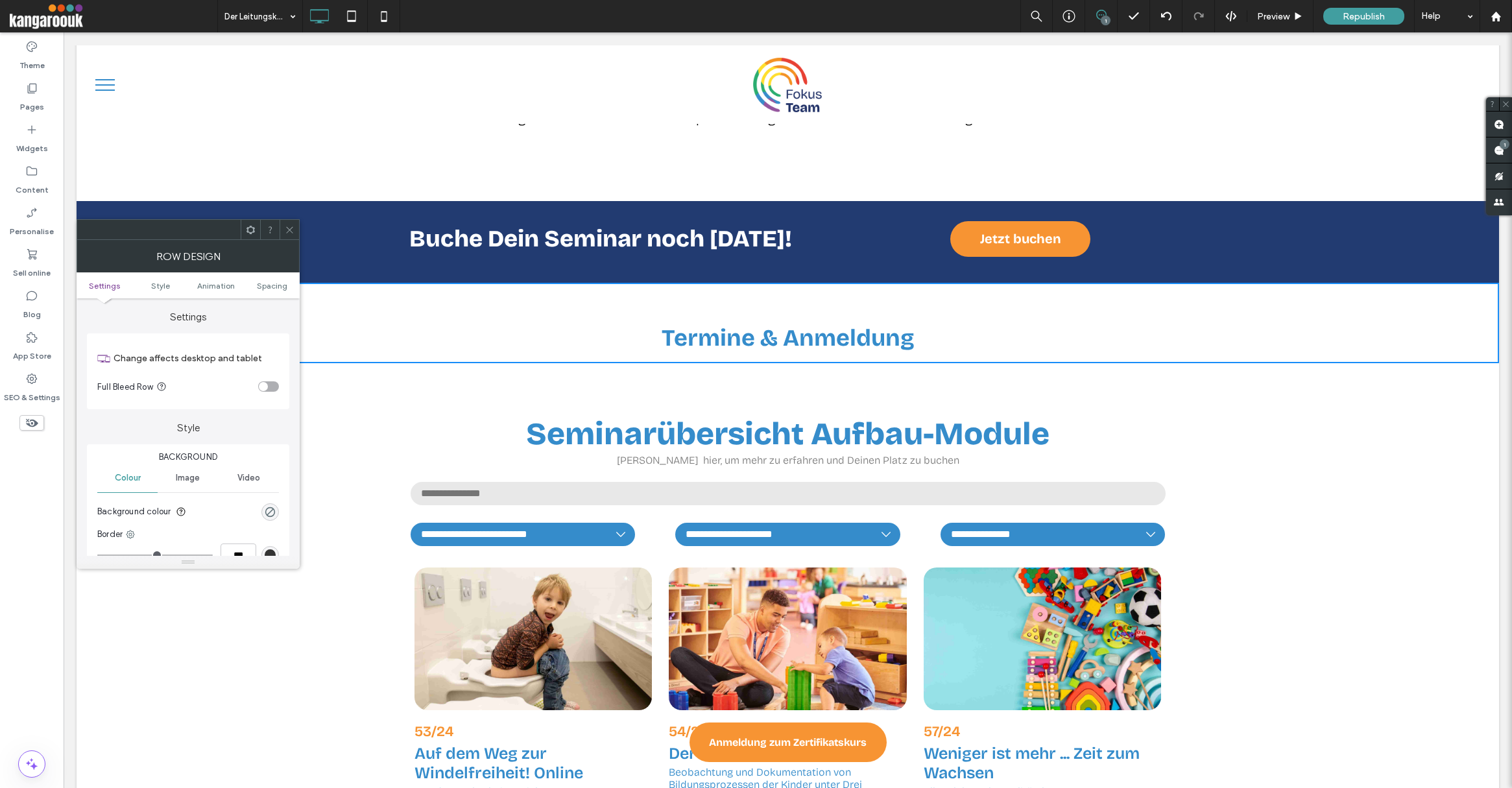
drag, startPoint x: 329, startPoint y: 288, endPoint x: 334, endPoint y: 328, distance: 40.3
click at [329, 288] on div "Termine & Anmeldung Click To Paste Row + Add Section" at bounding box center [788, 323] width 1423 height 81
click at [285, 222] on span at bounding box center [290, 229] width 10 height 19
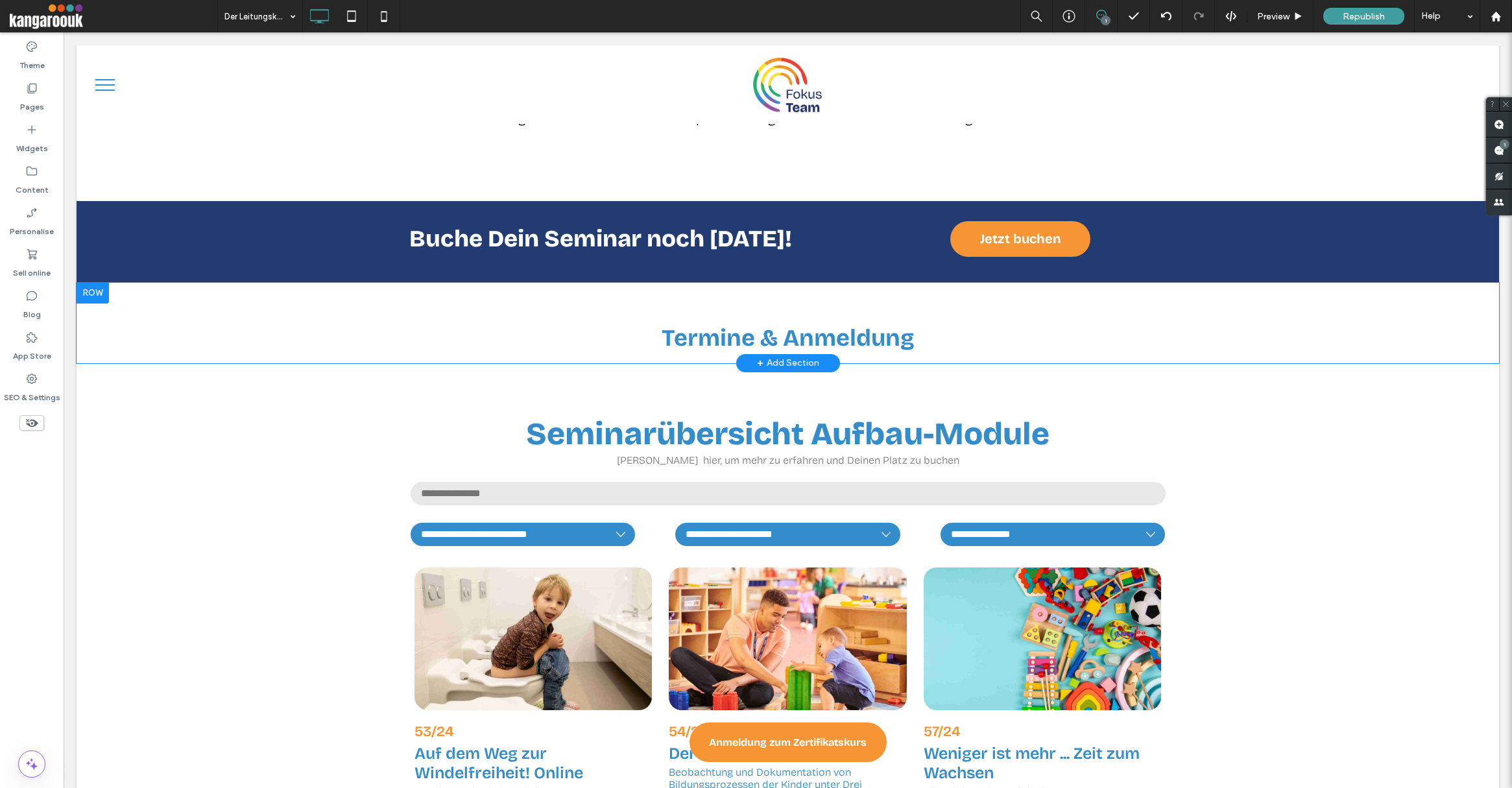
click at [92, 293] on div at bounding box center [92, 293] width 33 height 21
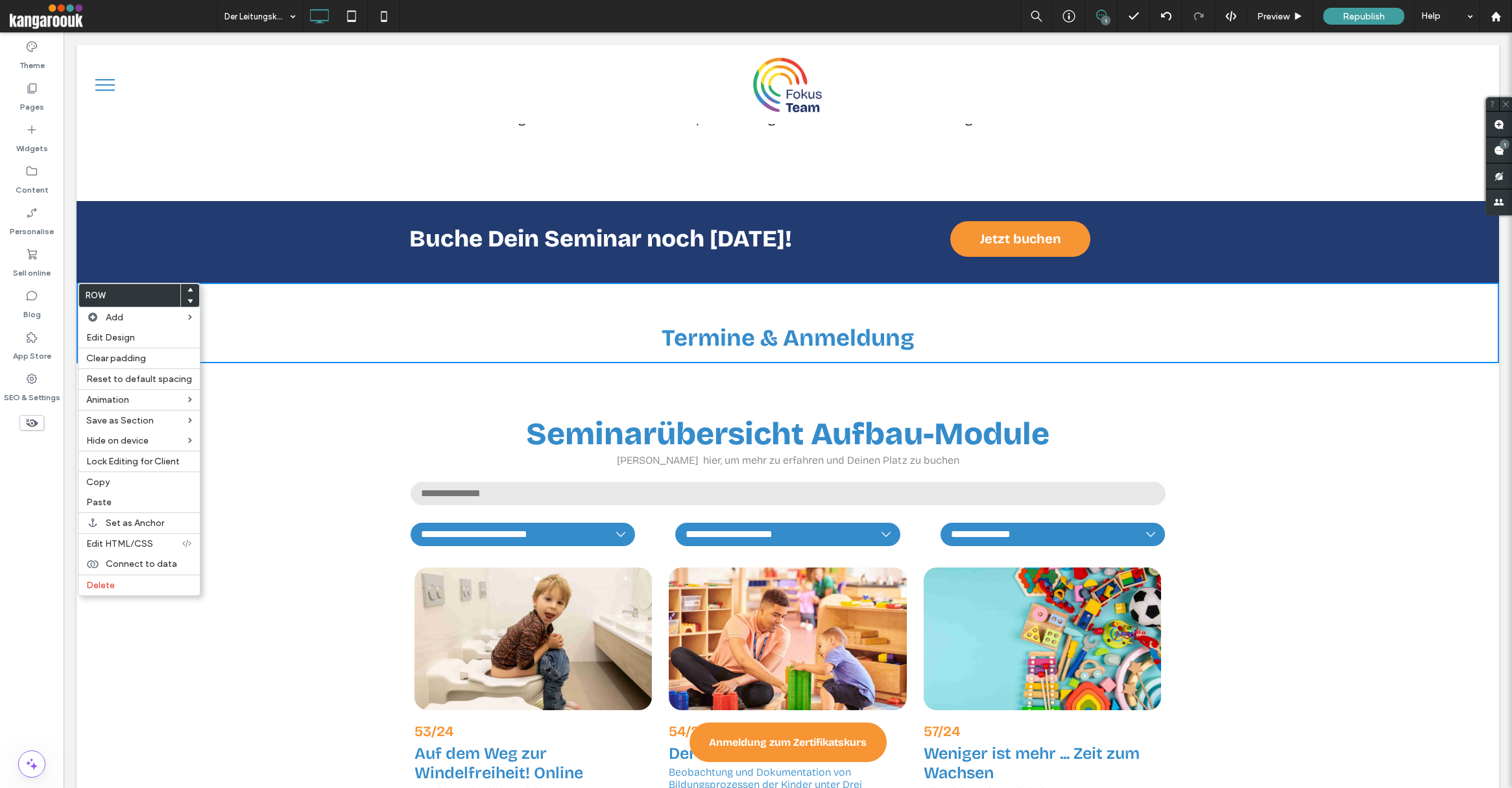
click at [187, 298] on icon at bounding box center [190, 301] width 5 height 5
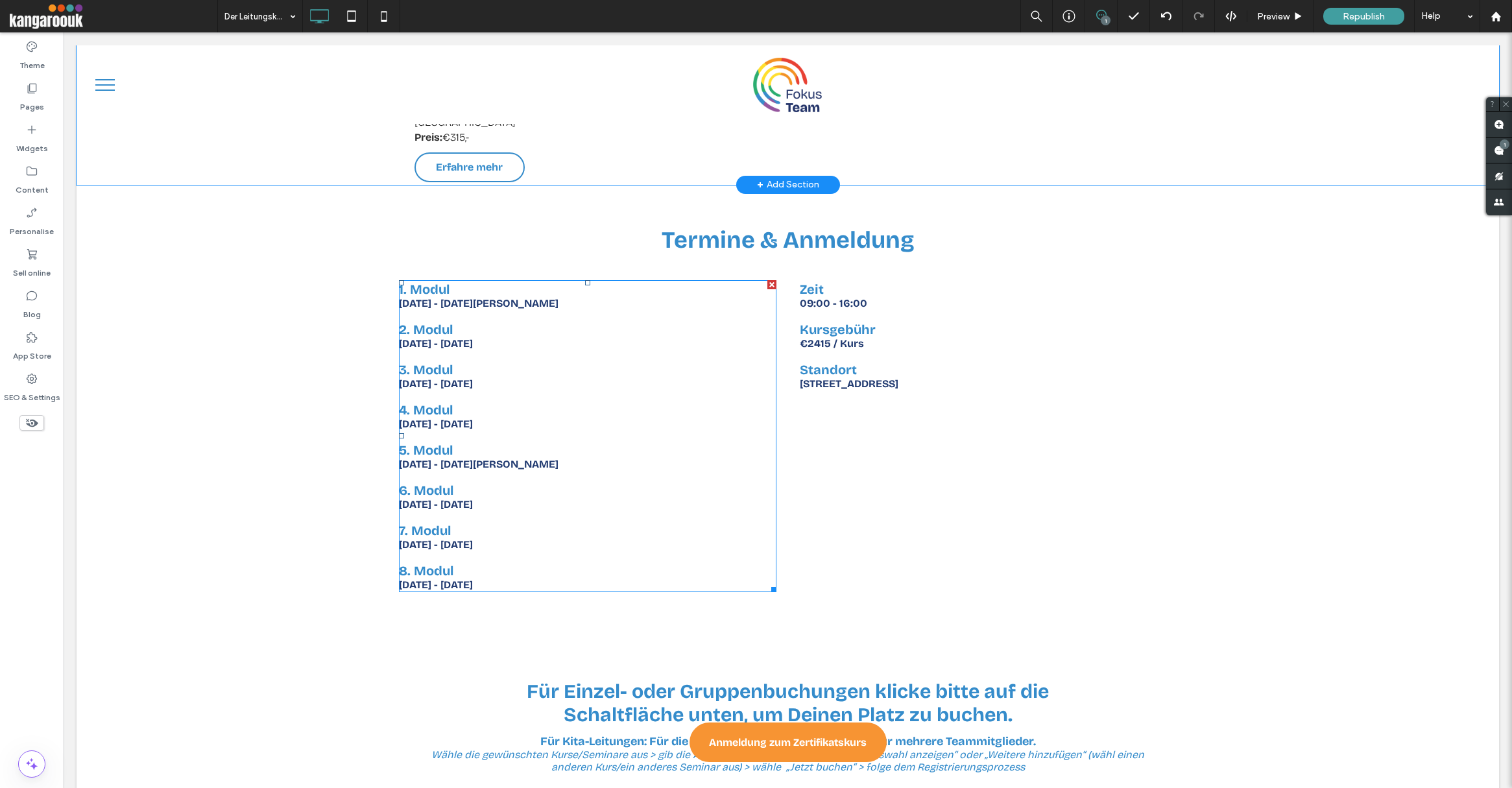
scroll to position [8443, 0]
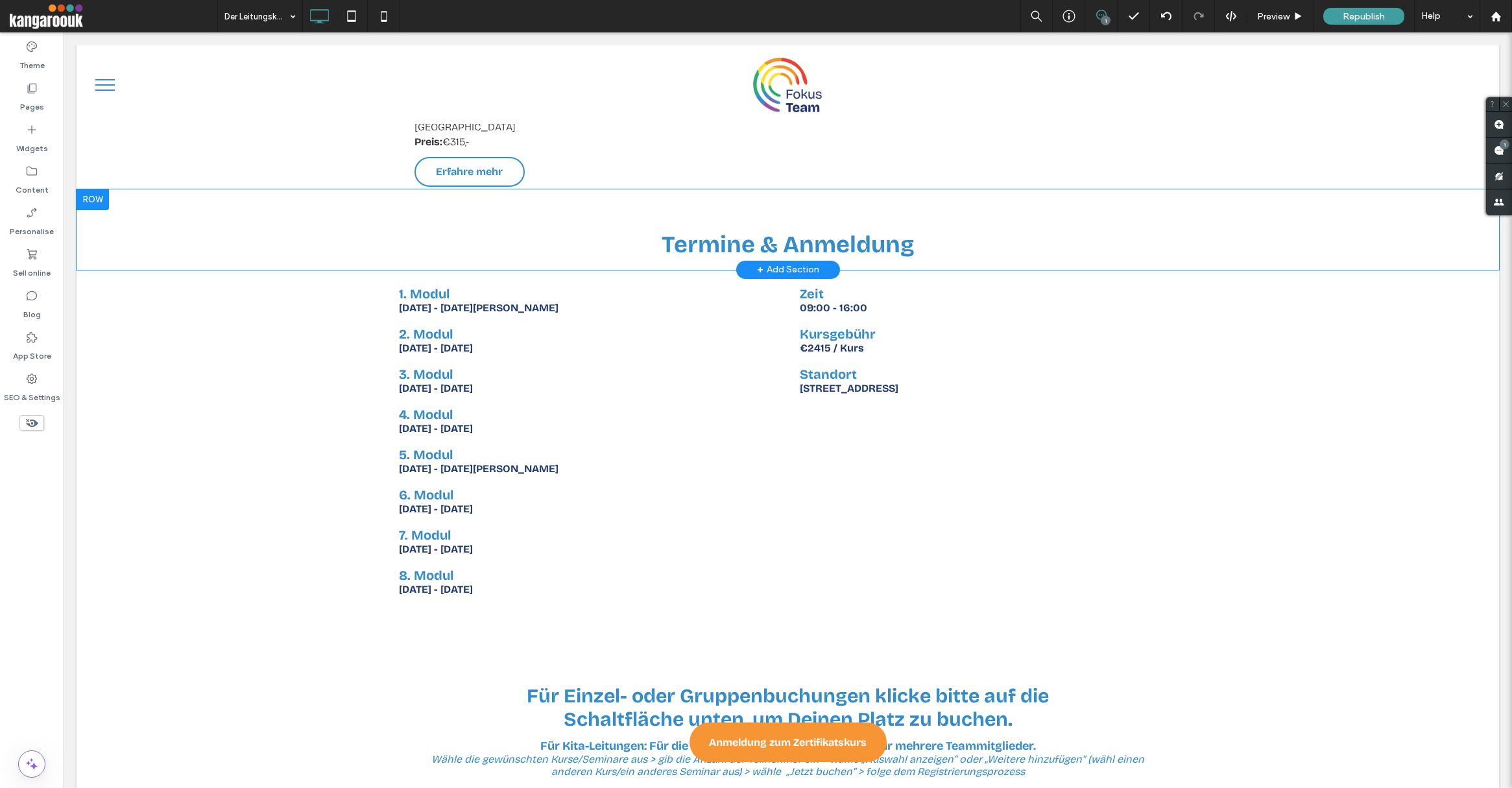
click at [103, 229] on div "Termine & Anmeldung Click To Paste Row + Add Section" at bounding box center [788, 229] width 1423 height 81
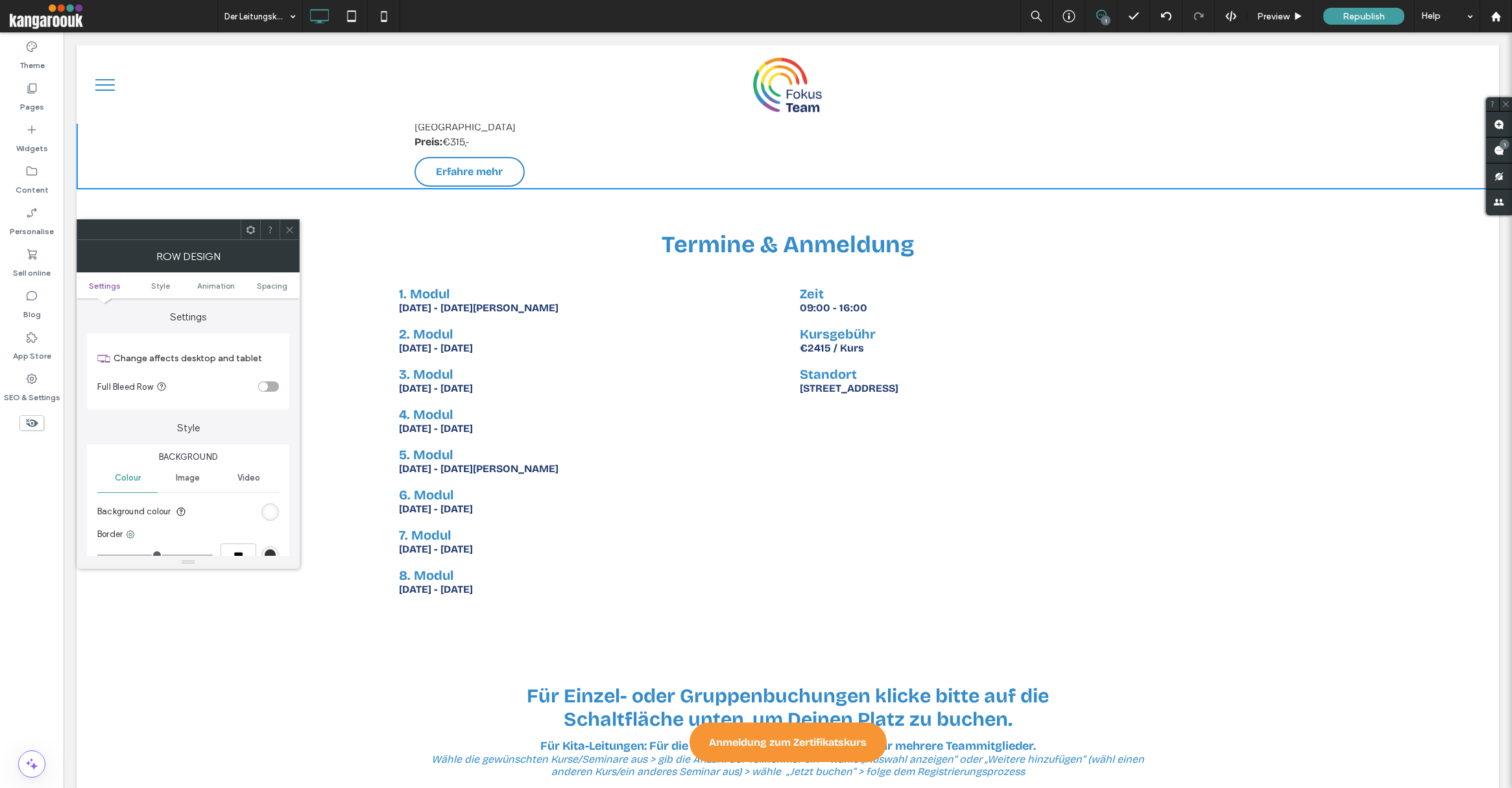
click at [287, 227] on use at bounding box center [289, 229] width 7 height 7
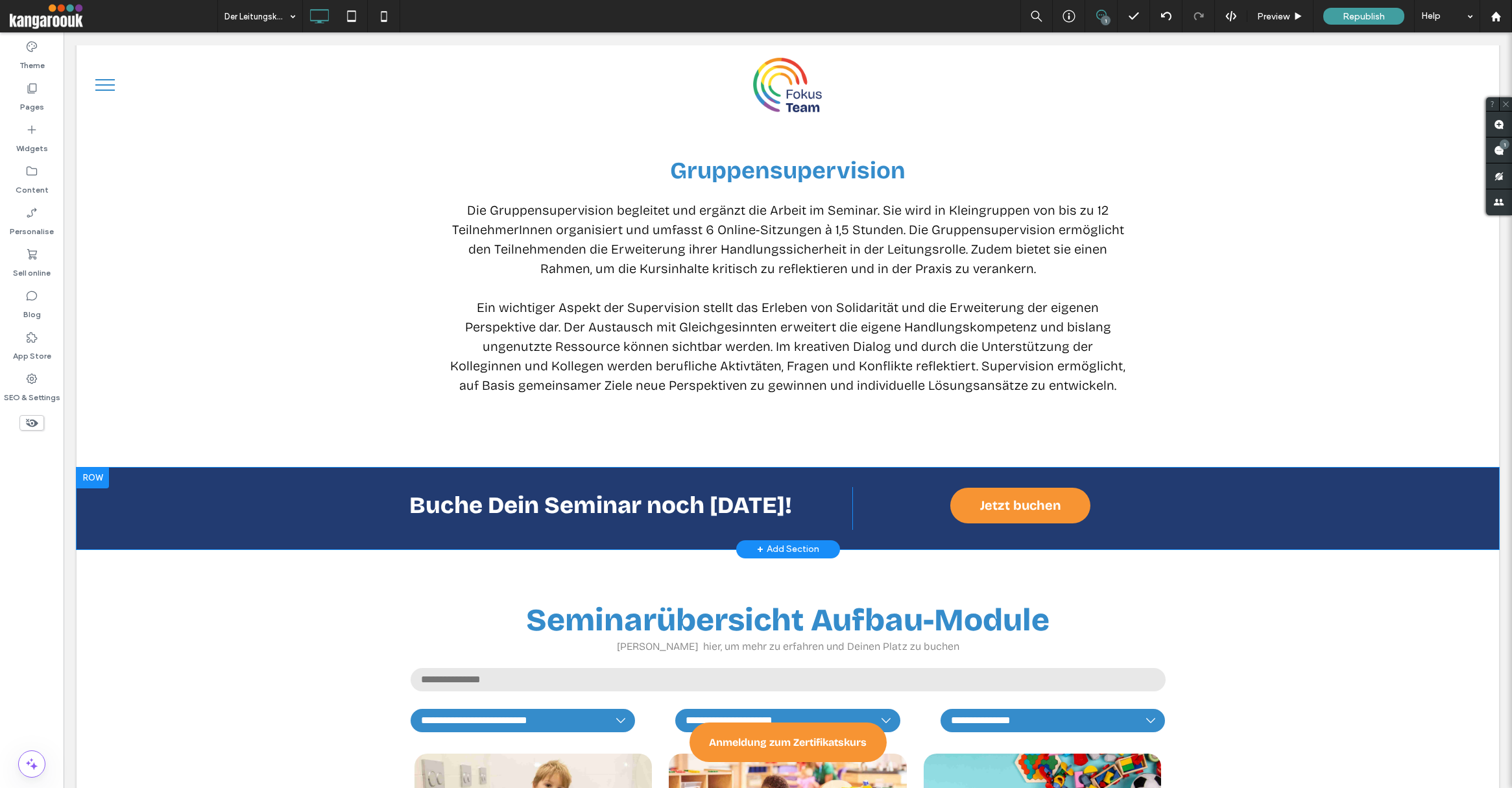
scroll to position [3178, 0]
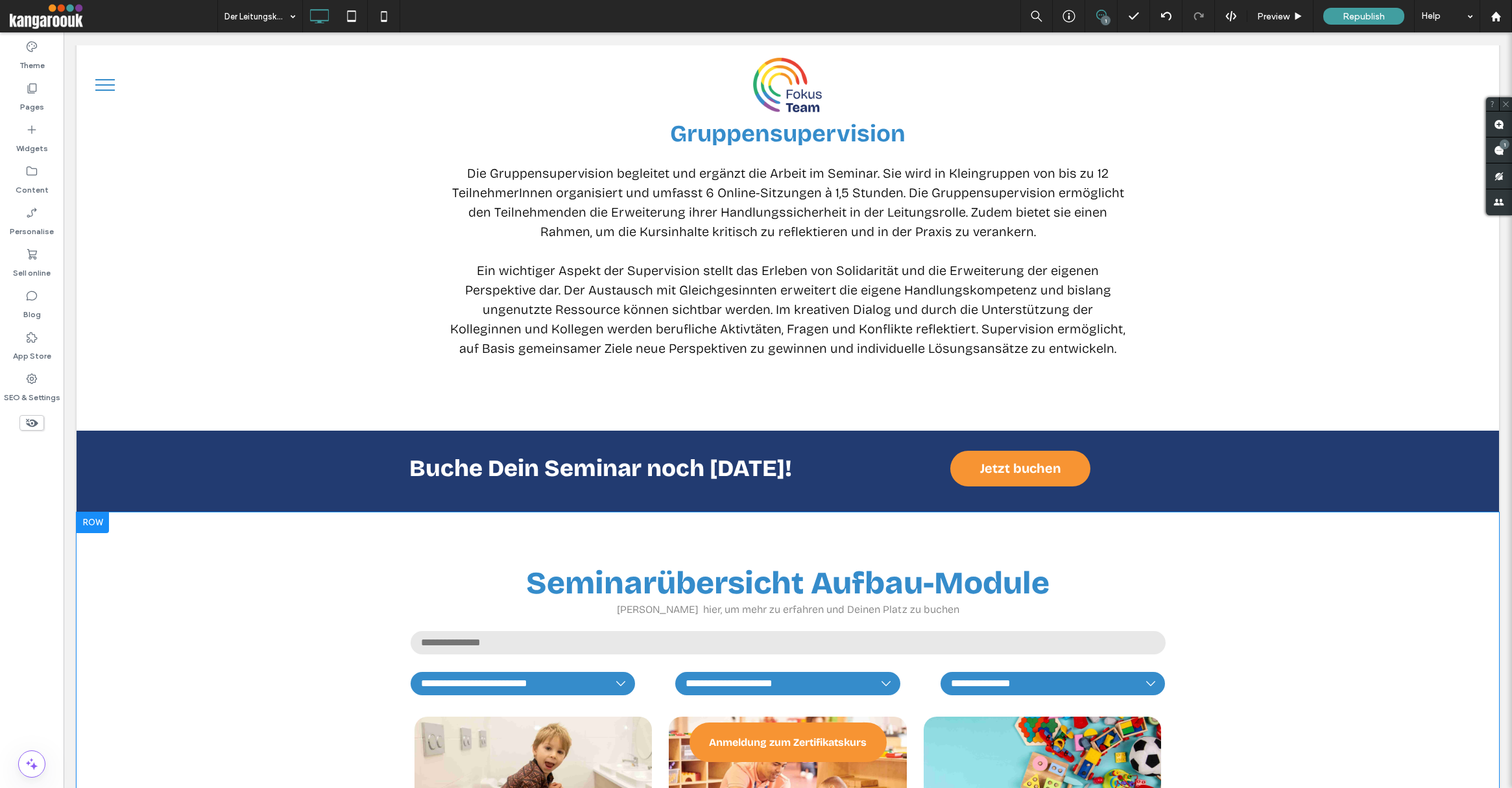
click at [93, 518] on div at bounding box center [92, 523] width 33 height 21
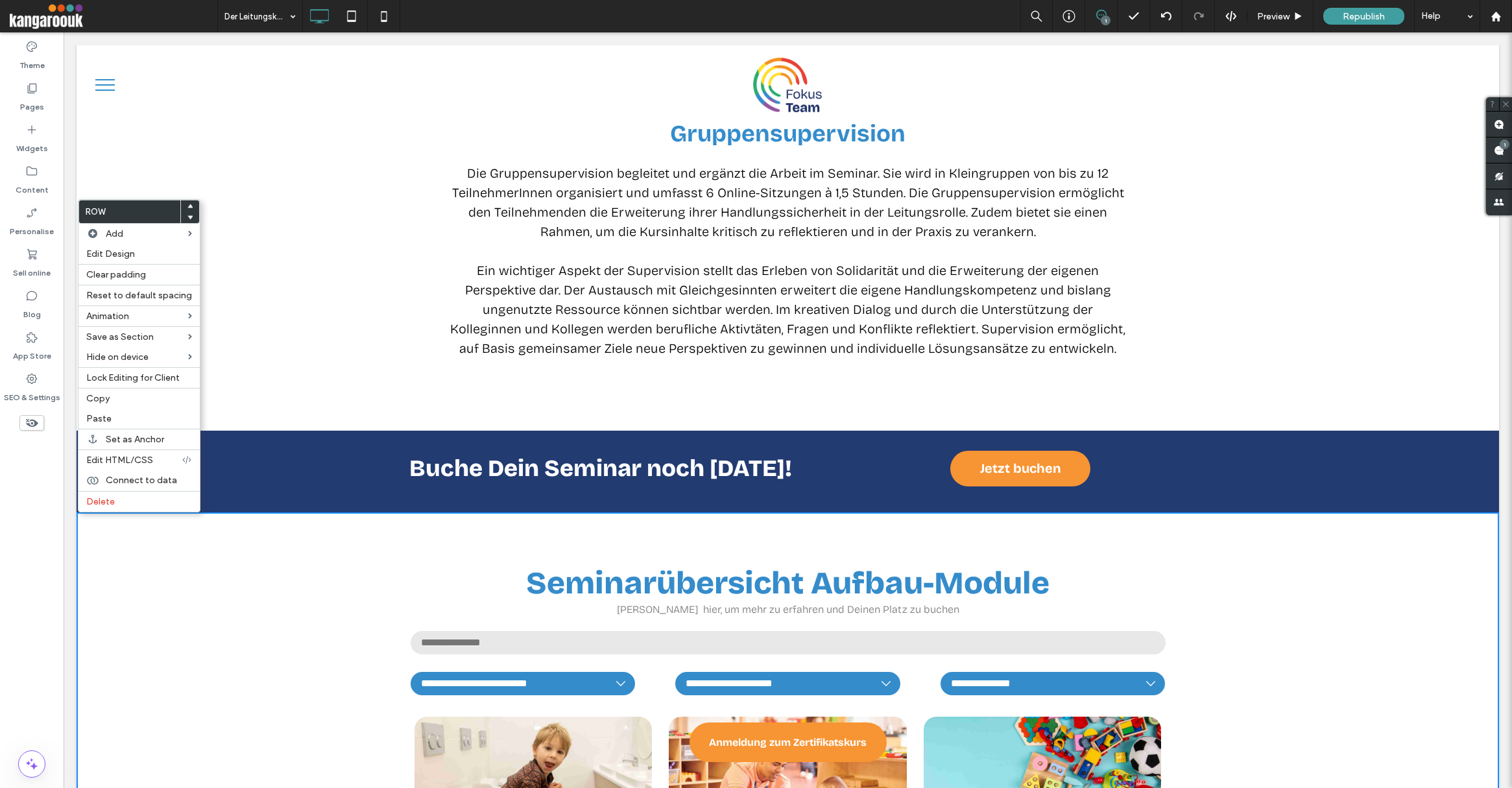
click at [188, 218] on icon at bounding box center [190, 218] width 5 height 5
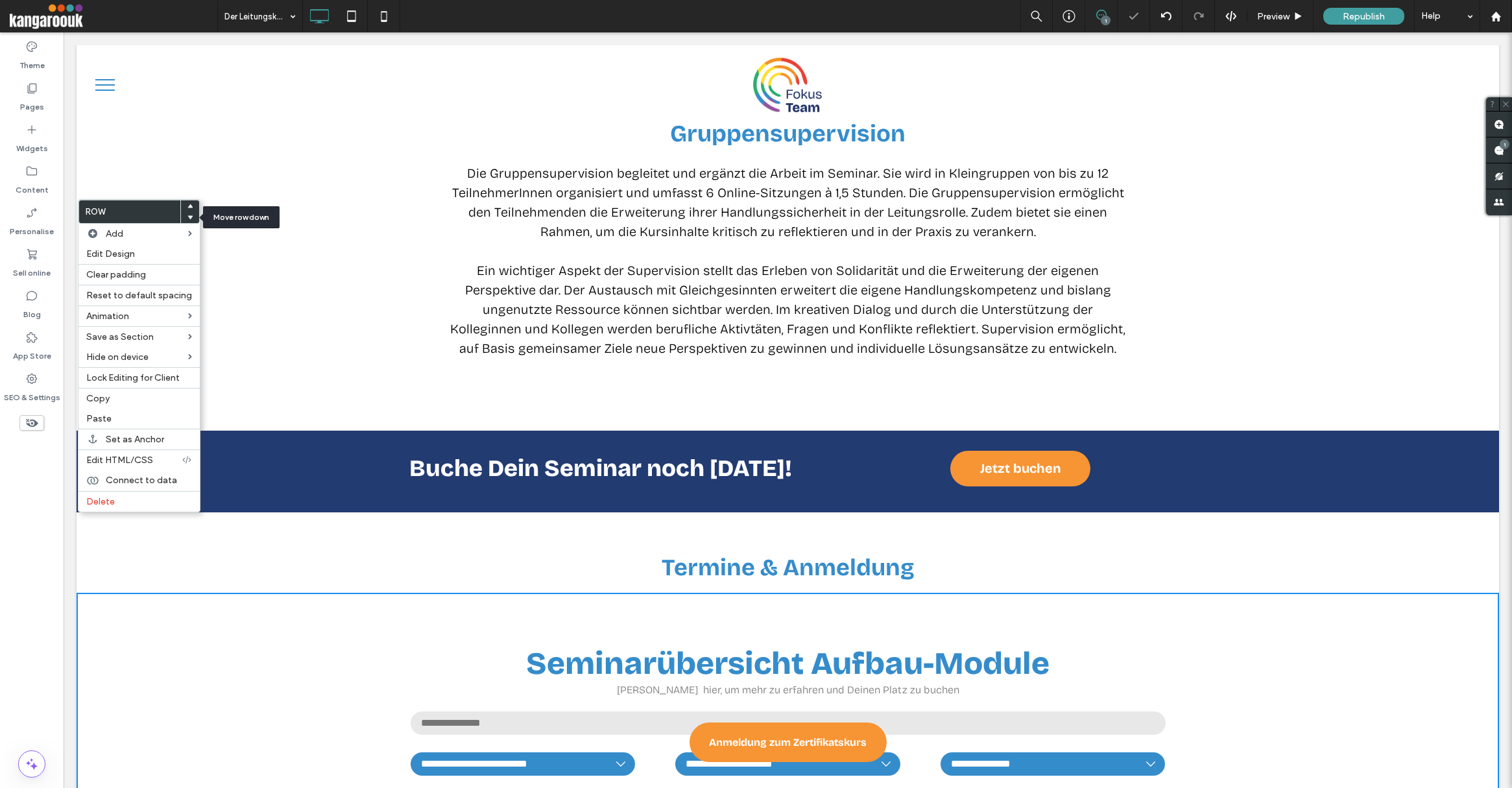
click at [188, 218] on icon at bounding box center [190, 218] width 5 height 5
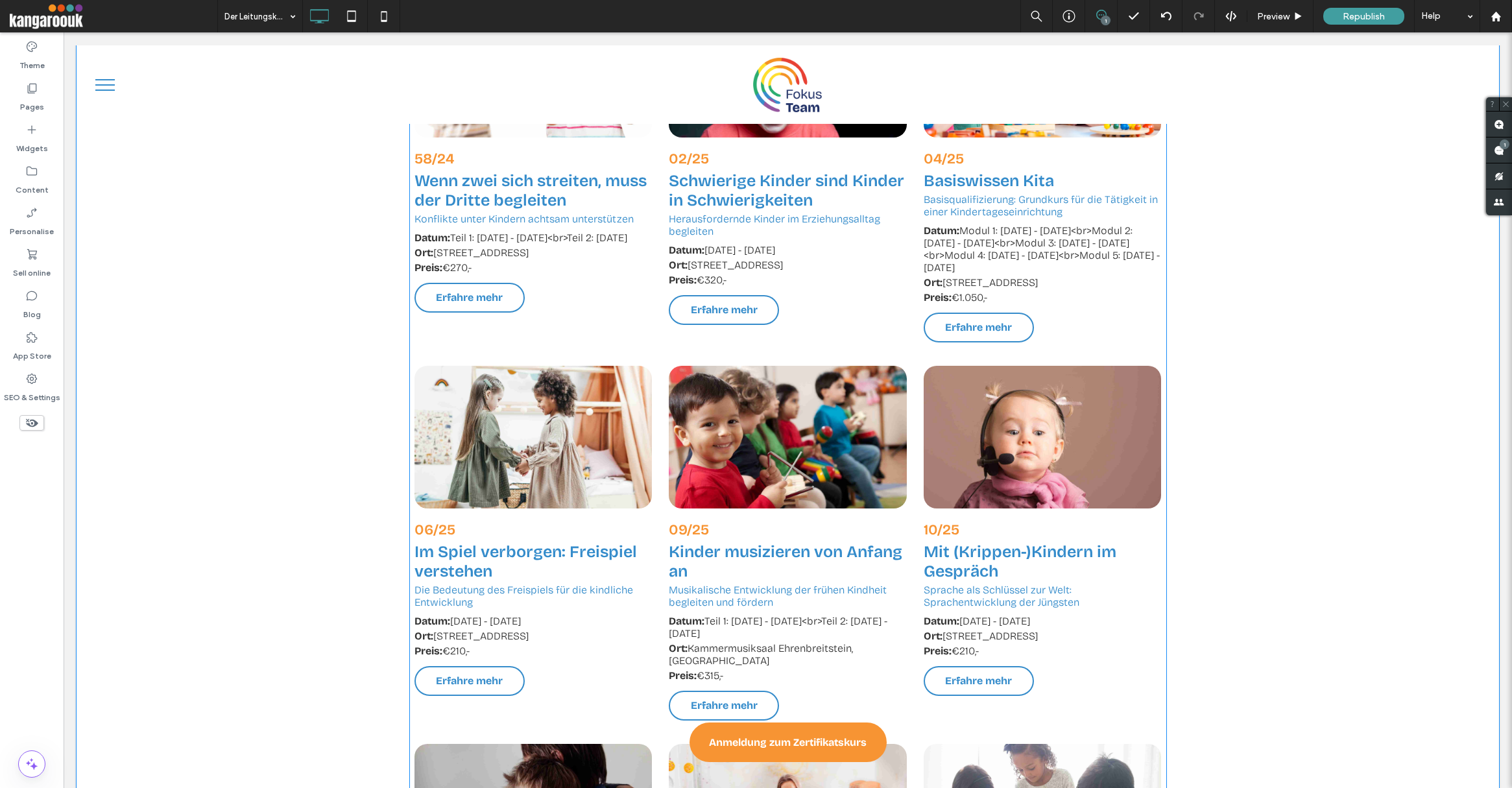
scroll to position [4629, 0]
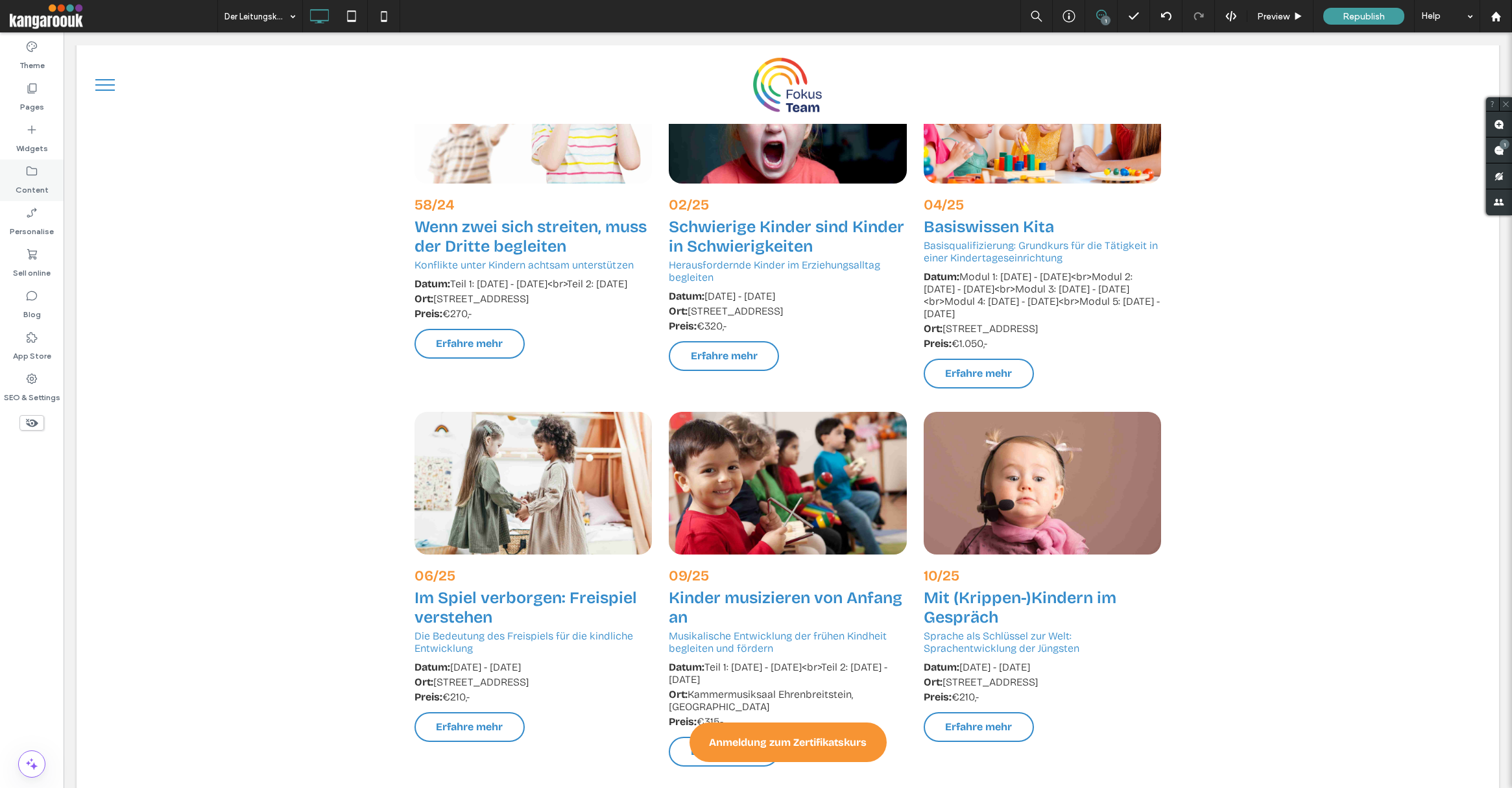
click at [24, 172] on div "Content" at bounding box center [32, 180] width 64 height 41
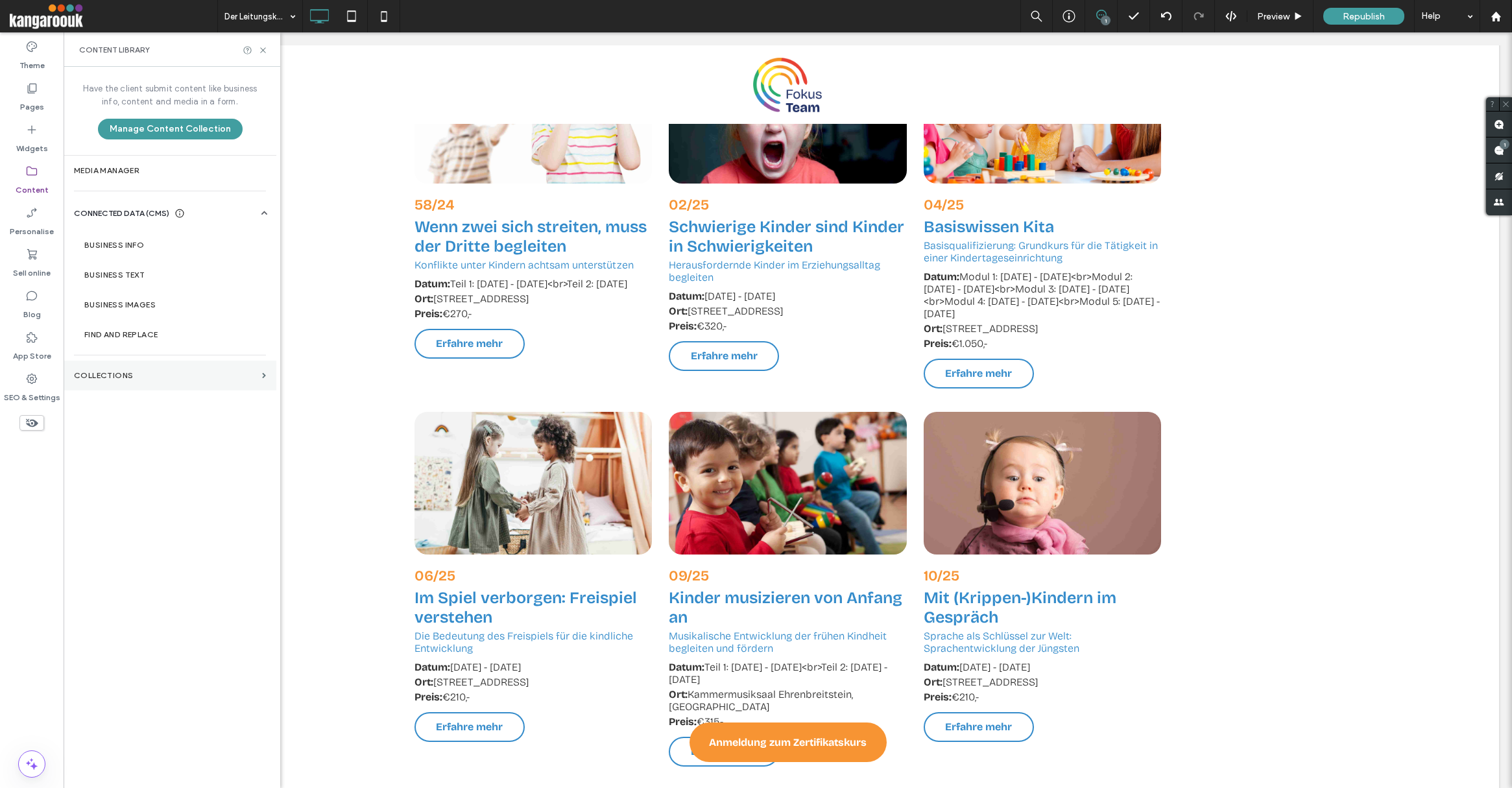
click at [117, 376] on label "COLLECTIONS" at bounding box center [166, 376] width 183 height 9
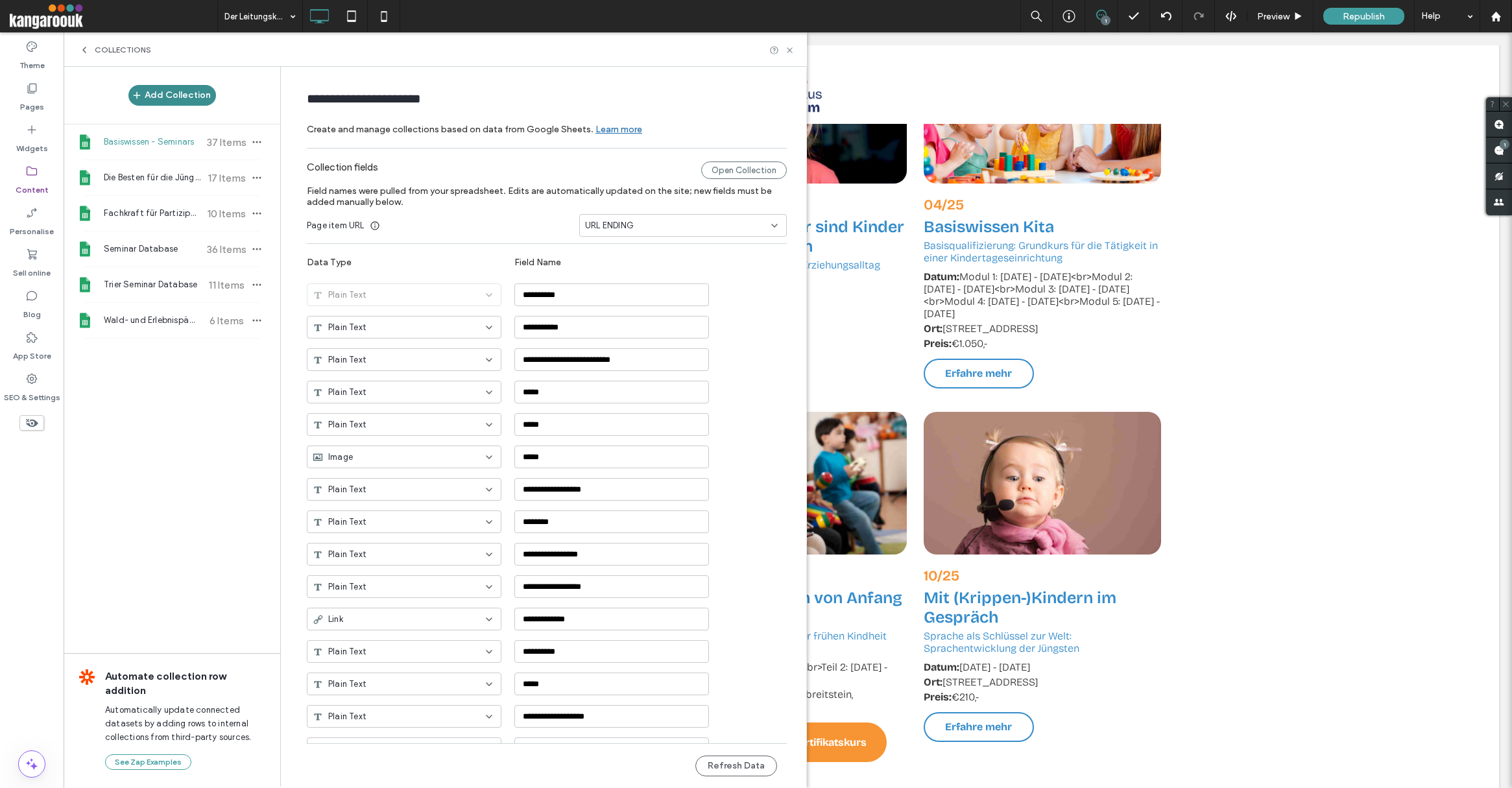
click at [163, 93] on button "Add Collection" at bounding box center [172, 95] width 87 height 21
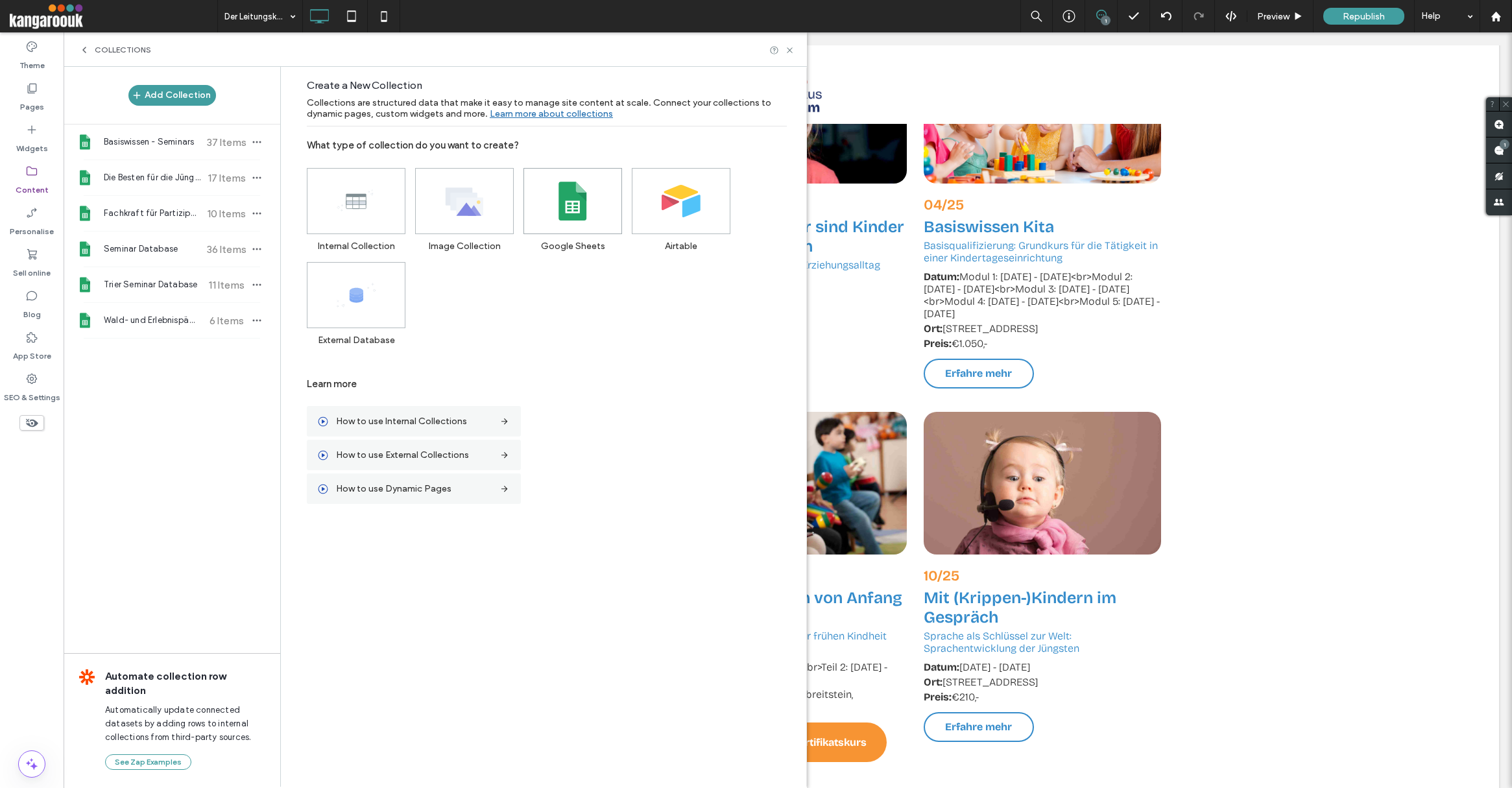
click at [596, 201] on span at bounding box center [573, 201] width 97 height 65
